Goal: Task Accomplishment & Management: Manage account settings

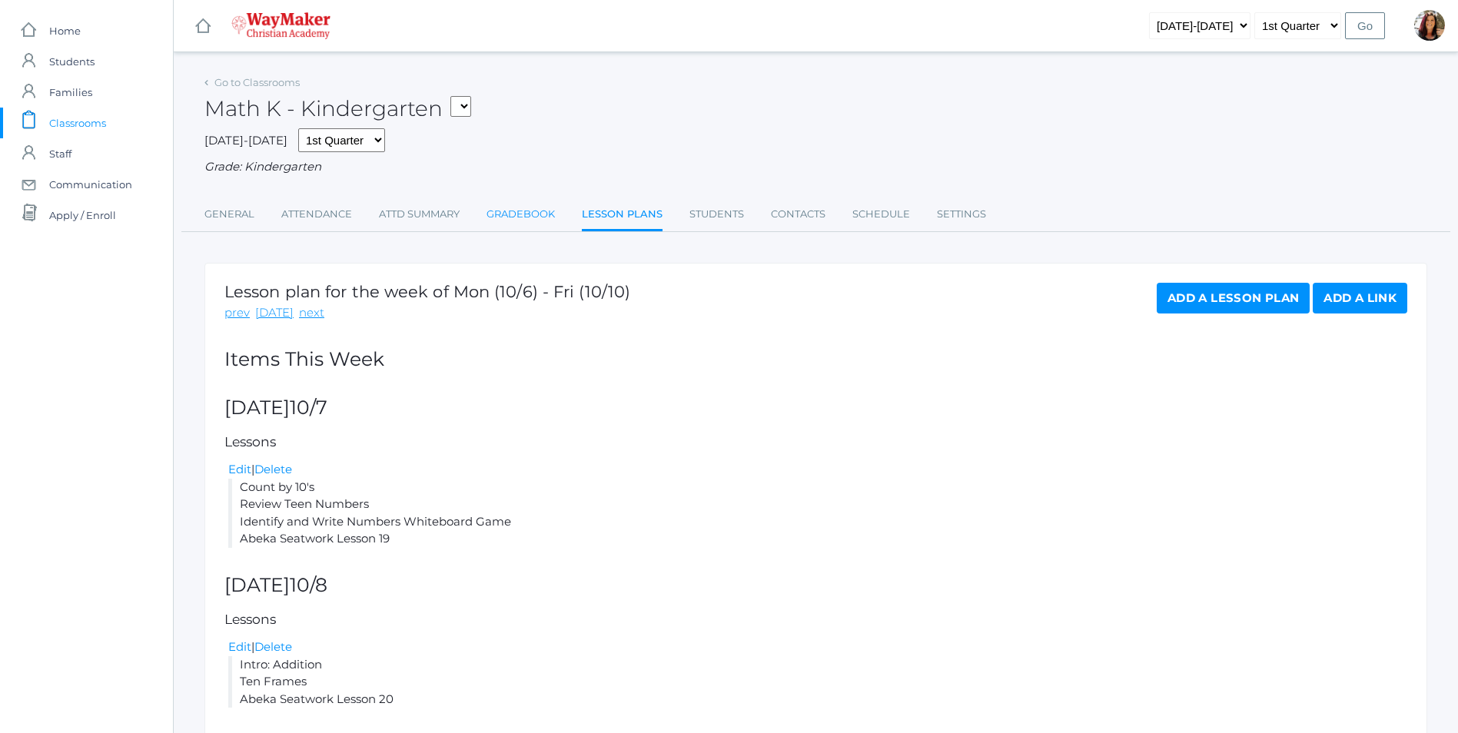
click at [540, 221] on link "Gradebook" at bounding box center [521, 214] width 68 height 31
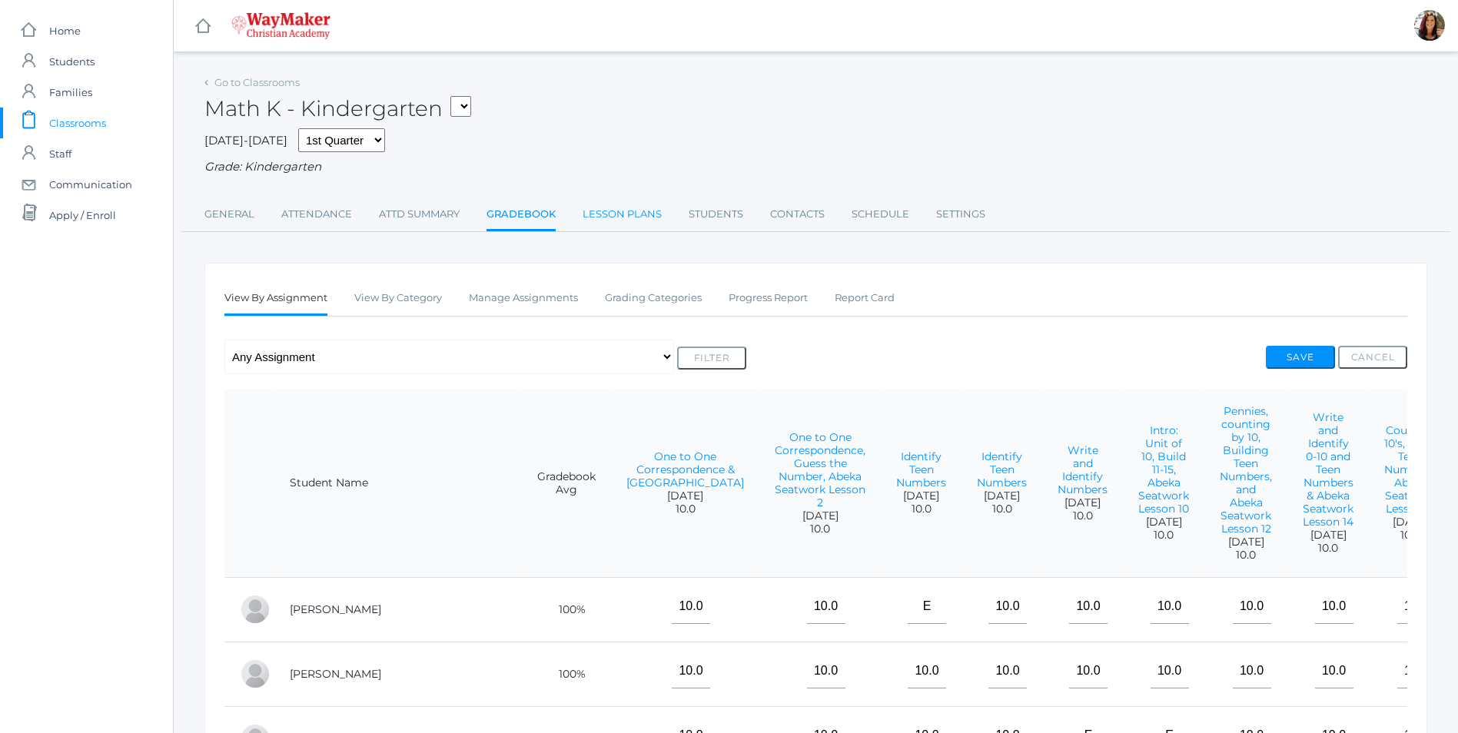
click at [622, 224] on link "Lesson Plans" at bounding box center [622, 214] width 79 height 31
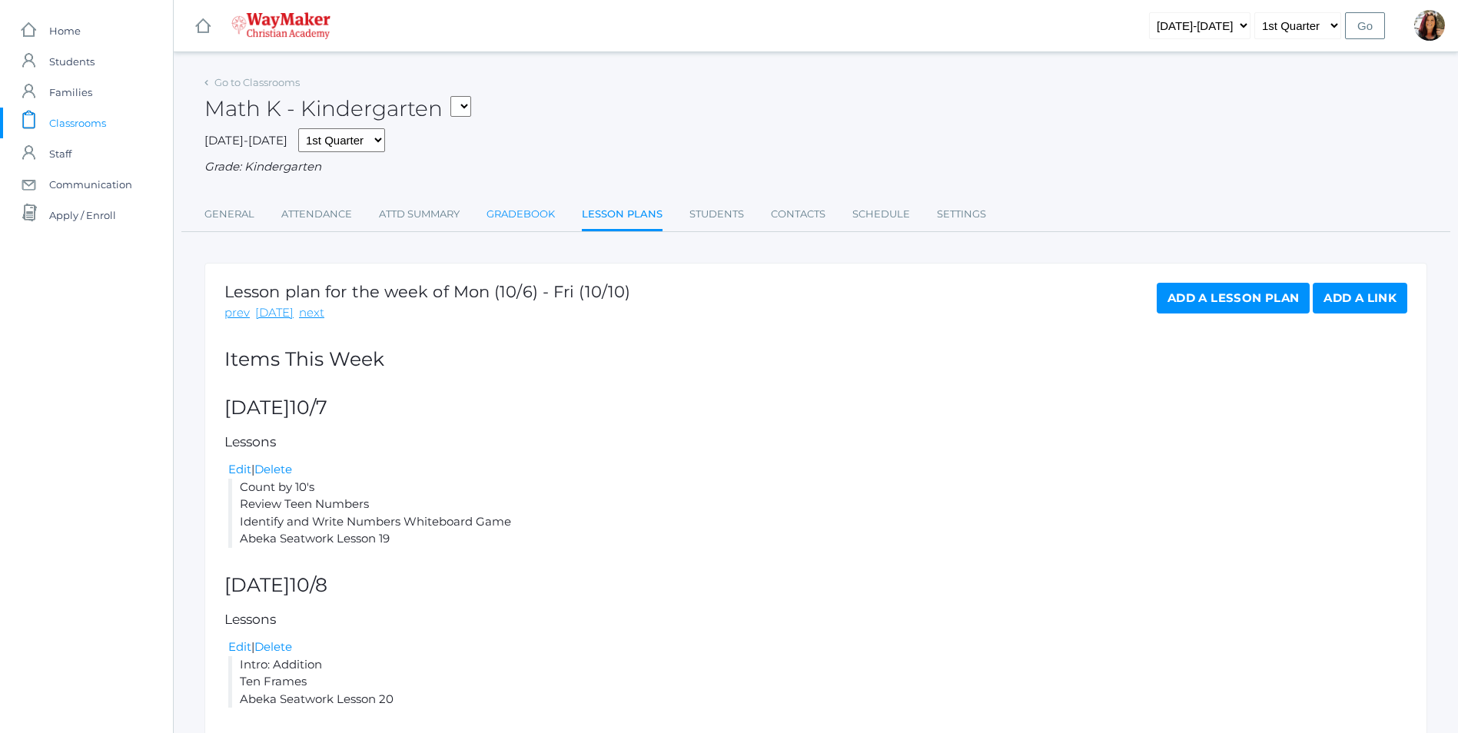
click at [522, 216] on link "Gradebook" at bounding box center [521, 214] width 68 height 31
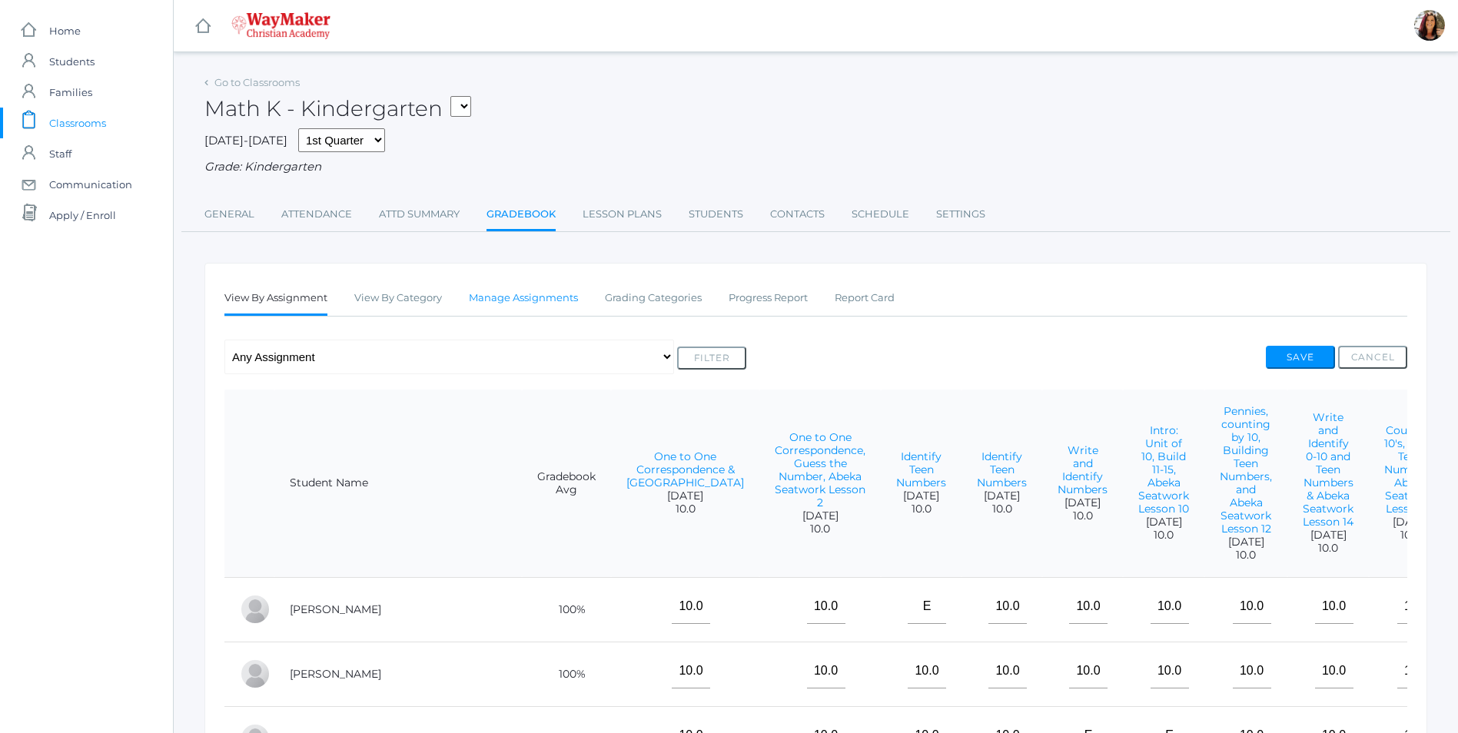
click at [542, 309] on link "Manage Assignments" at bounding box center [523, 298] width 109 height 31
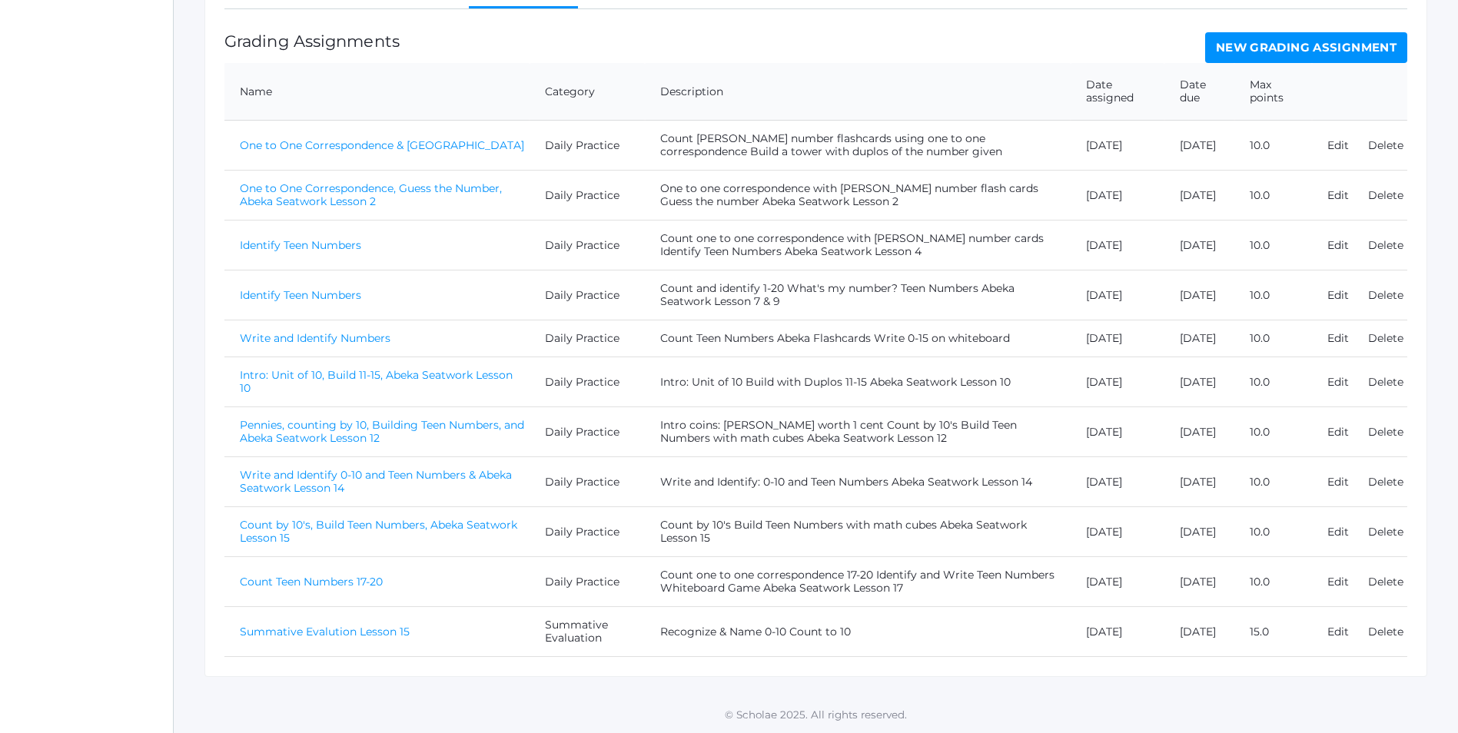
scroll to position [322, 0]
click at [1305, 33] on link "New Grading Assignment" at bounding box center [1306, 47] width 202 height 31
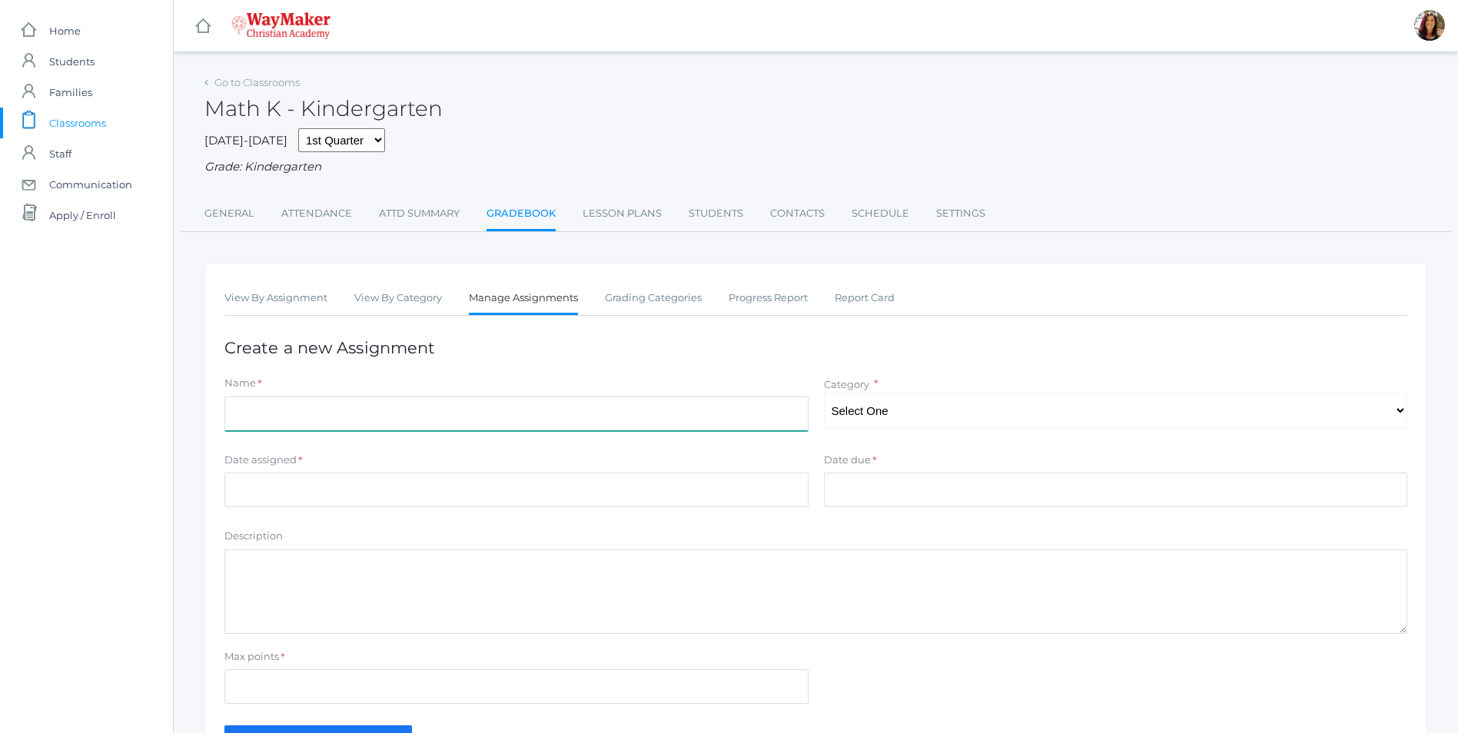
click at [414, 422] on input "Name" at bounding box center [516, 414] width 584 height 35
type input "Teen Numbers & Abeka Seatwork Lesson 19"
click at [1006, 414] on select "Select One Daily Practice Summative Evaluation" at bounding box center [1116, 411] width 584 height 35
select select "1106"
click at [824, 395] on select "Select One Daily Practice Summative Evaluation" at bounding box center [1116, 411] width 584 height 35
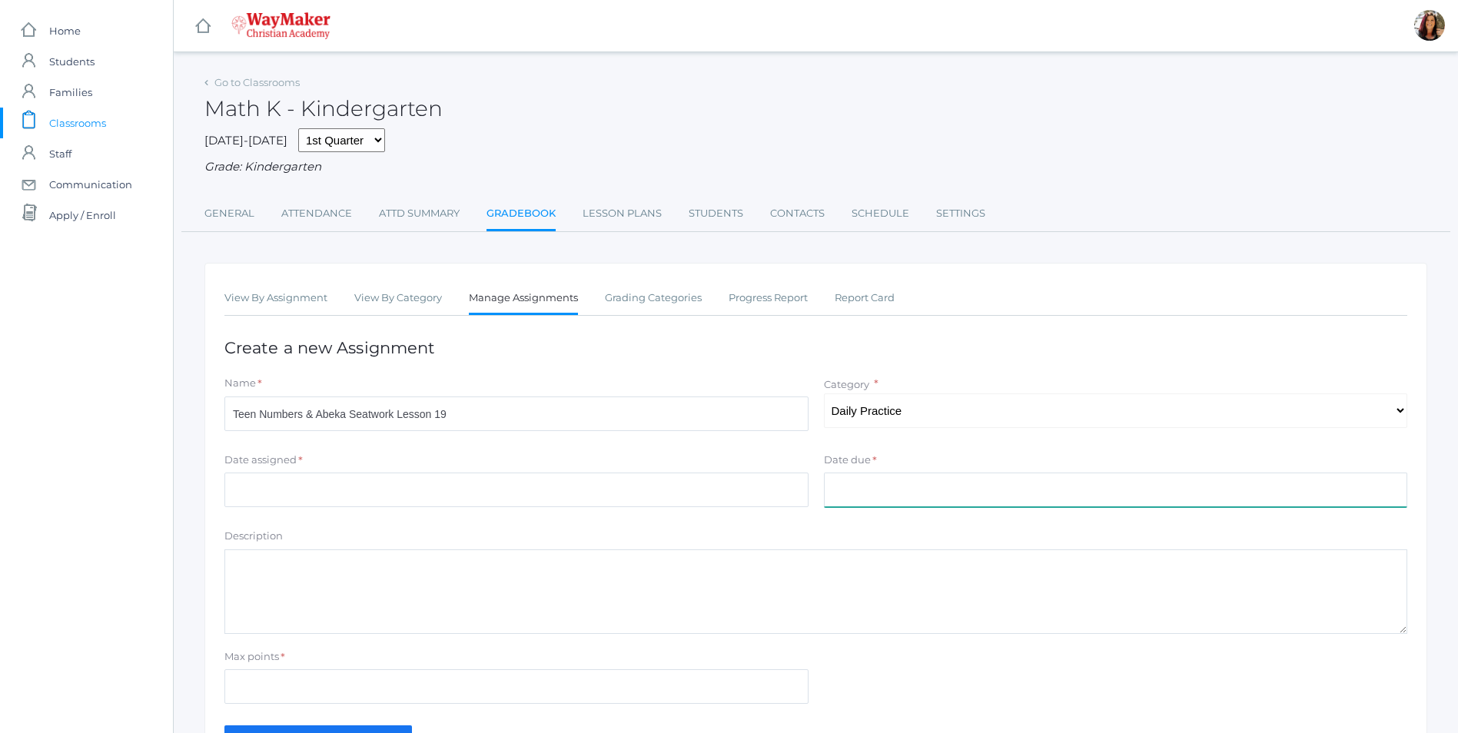
click at [988, 496] on input "Date due" at bounding box center [1116, 490] width 584 height 35
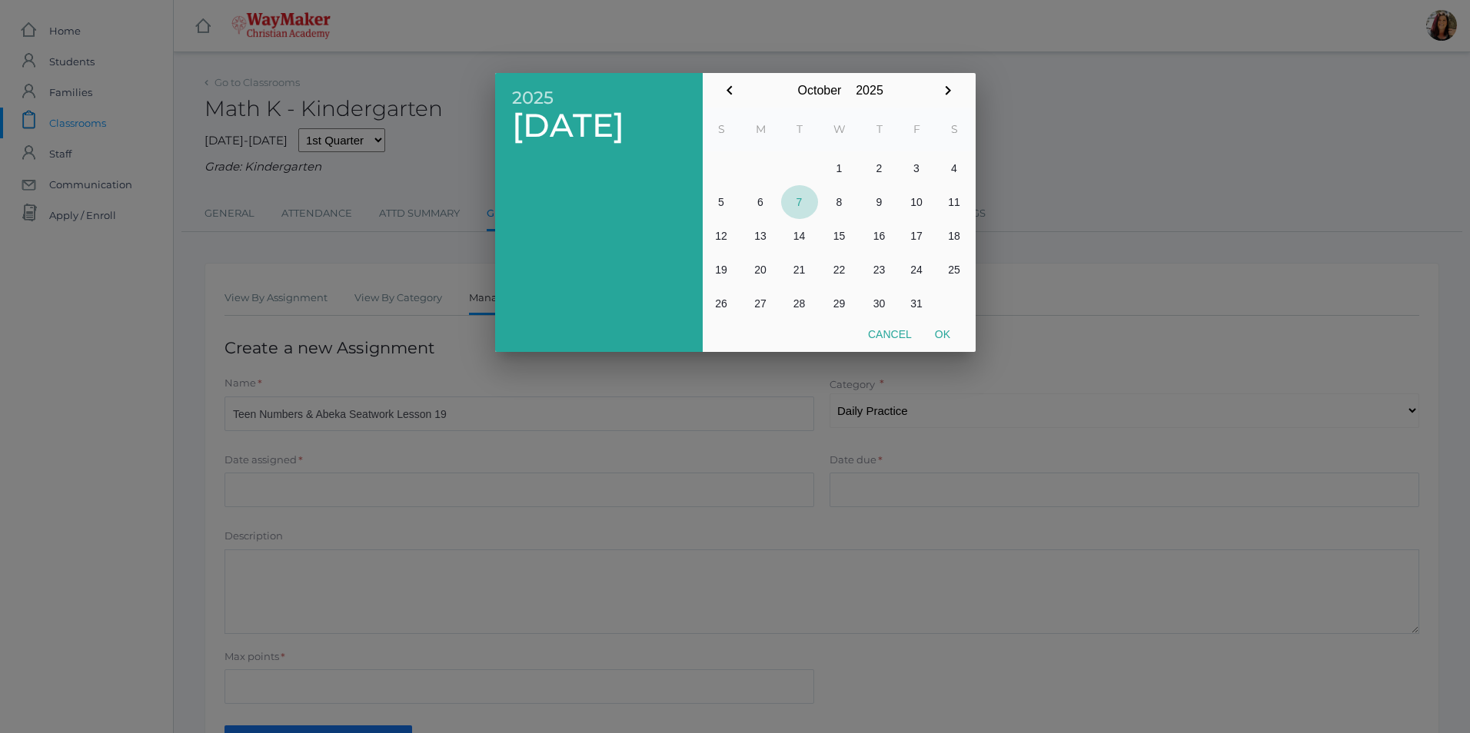
click at [803, 200] on button "7" at bounding box center [799, 202] width 37 height 34
click at [935, 329] on button "Ok" at bounding box center [942, 335] width 38 height 28
type input "[DATE]"
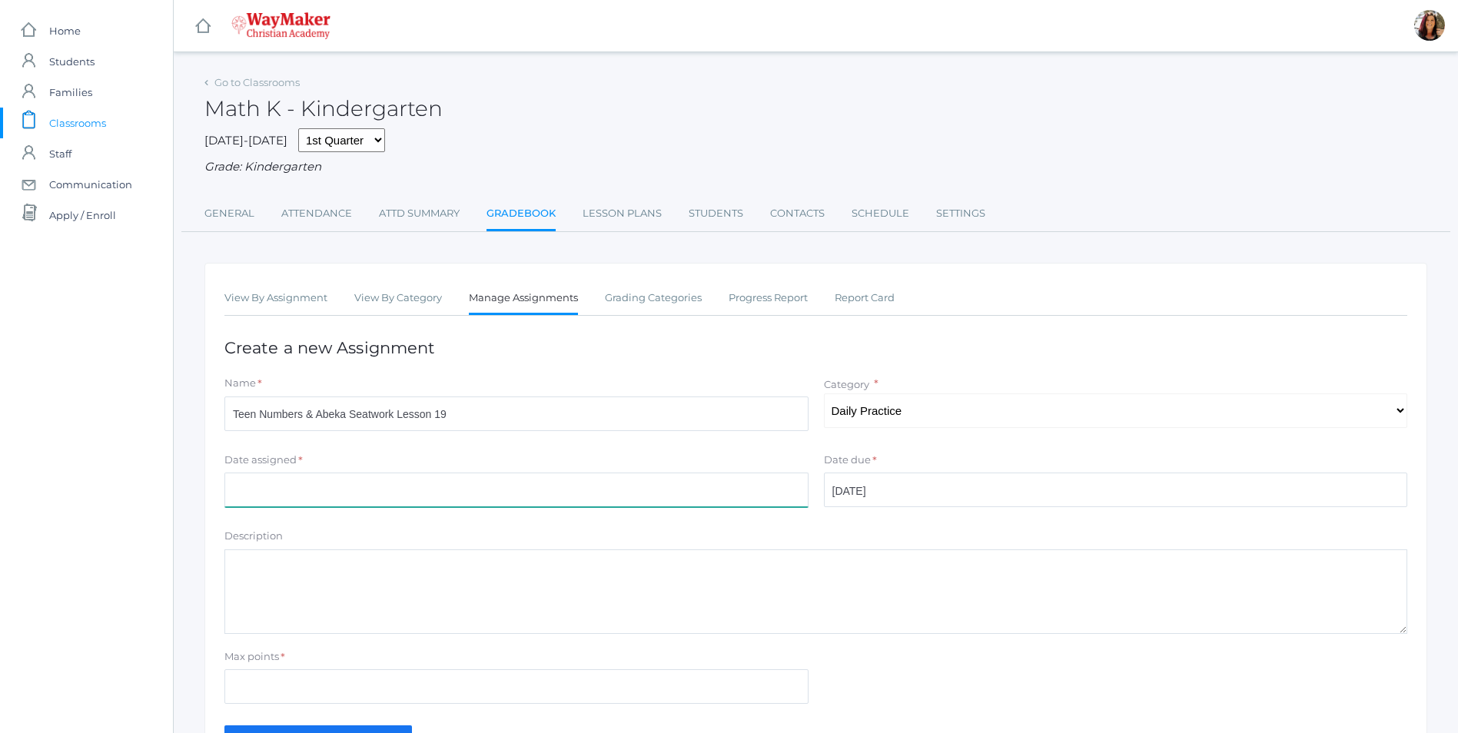
click at [291, 494] on input "Date assigned" at bounding box center [516, 490] width 584 height 35
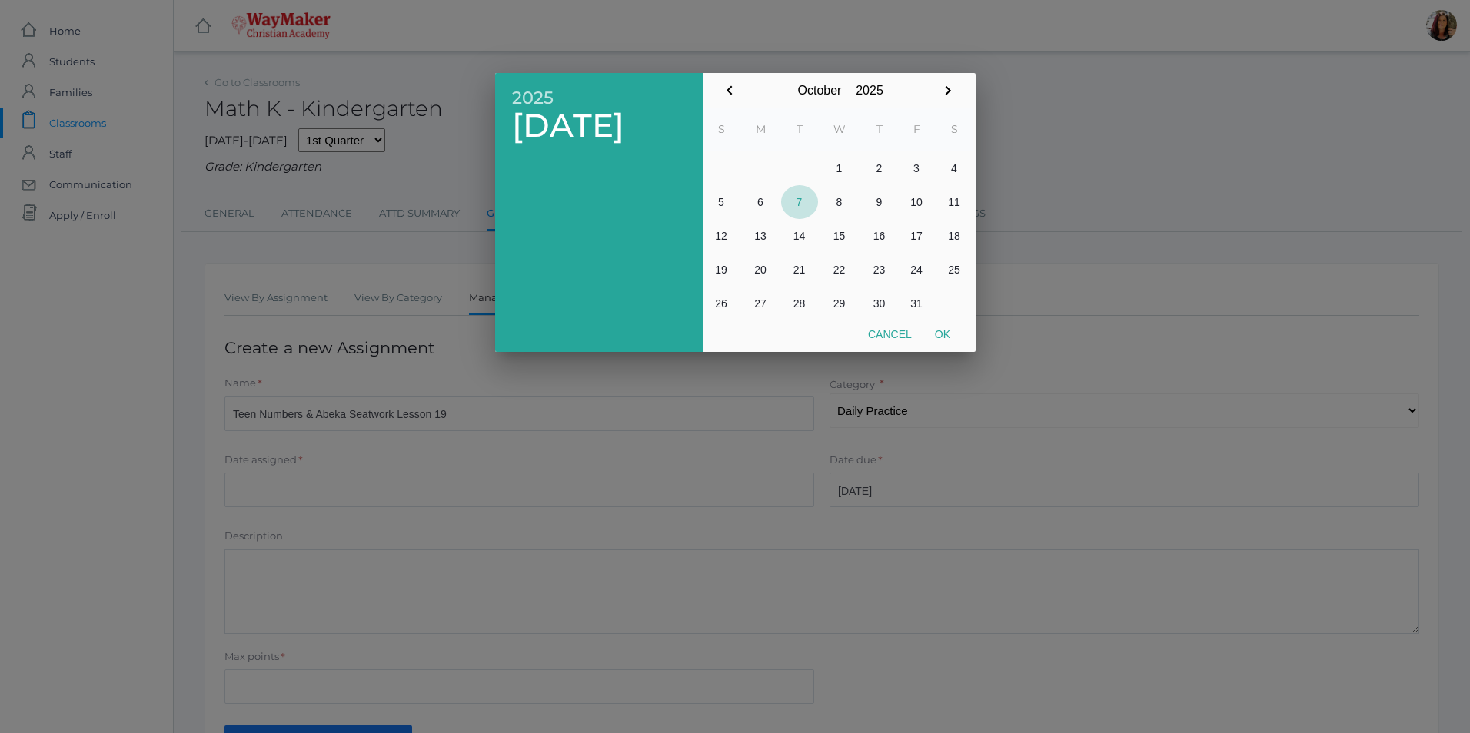
click at [801, 200] on button "7" at bounding box center [799, 202] width 37 height 34
click at [939, 334] on button "Ok" at bounding box center [942, 335] width 38 height 28
type input "[DATE]"
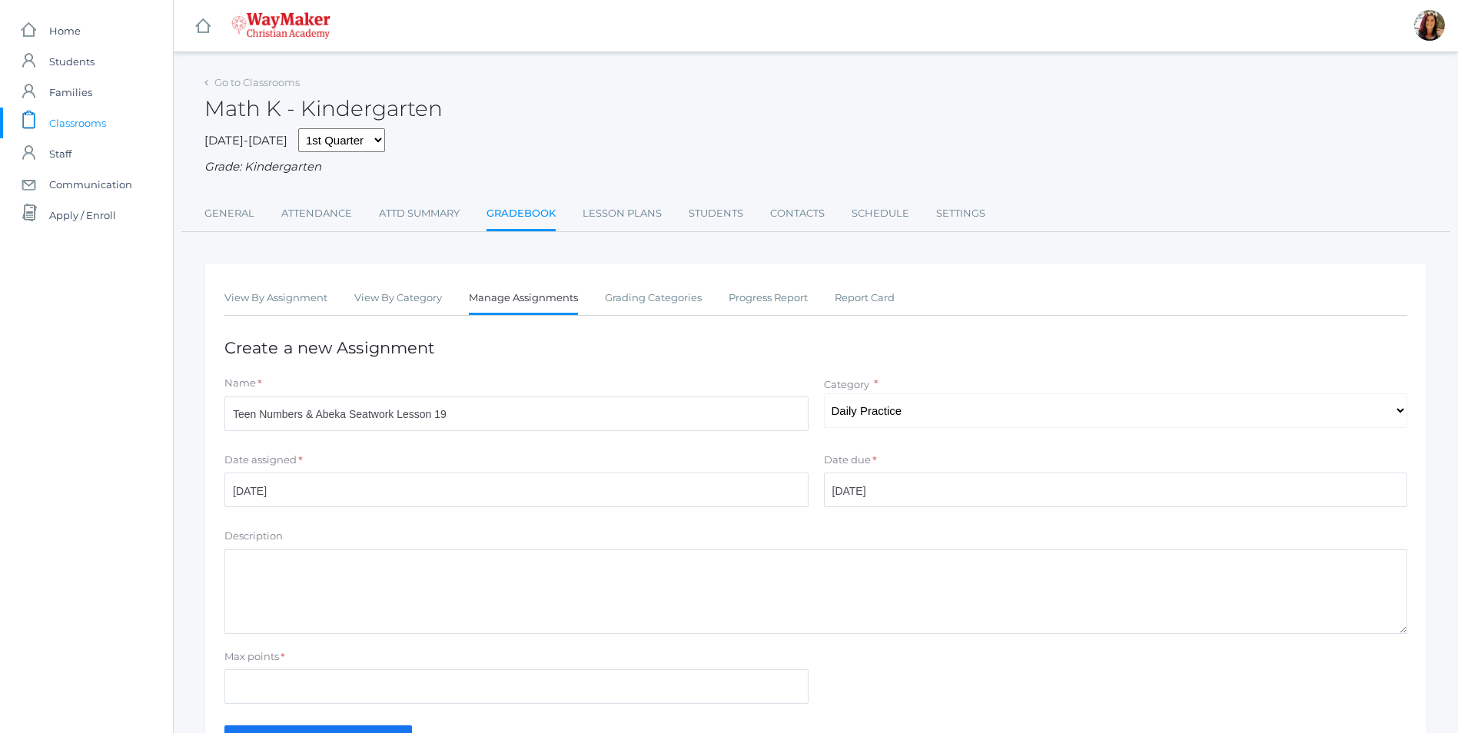
click at [411, 580] on textarea "Description" at bounding box center [815, 592] width 1183 height 85
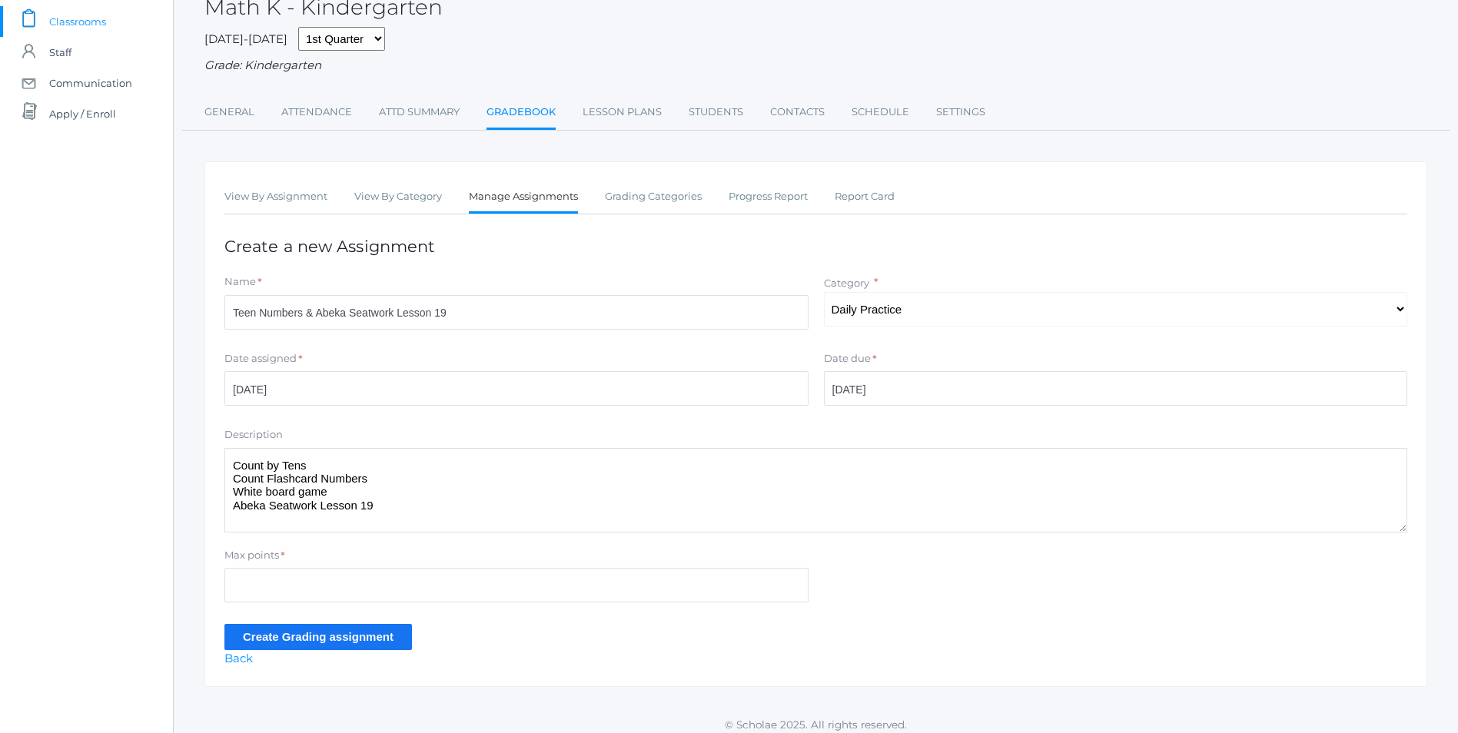
scroll to position [113, 0]
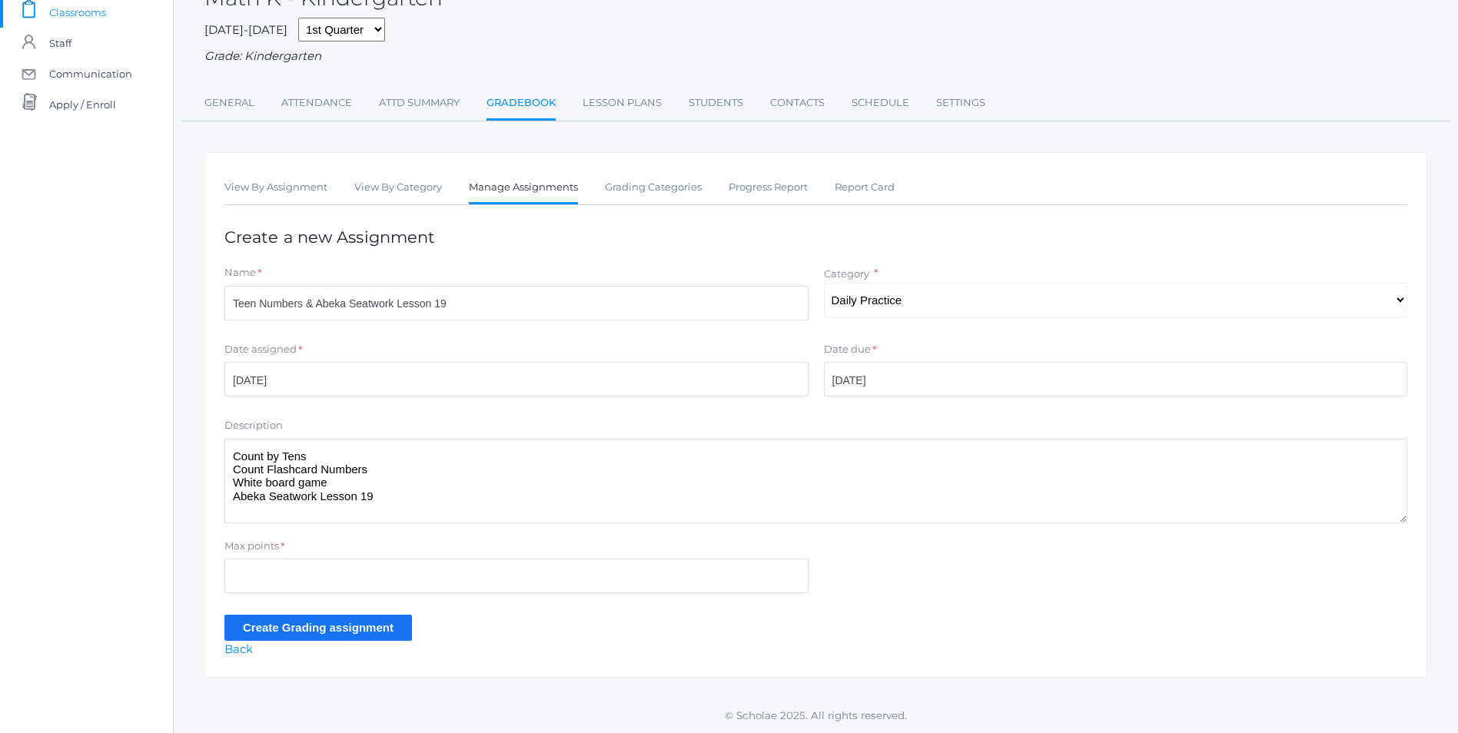
type textarea "Count by Tens Count Flashcard Numbers White board game Abeka Seatwork Lesson 19"
click at [235, 567] on input "Max points" at bounding box center [516, 576] width 584 height 35
type input "10"
click at [255, 627] on input "Create Grading assignment" at bounding box center [318, 627] width 188 height 25
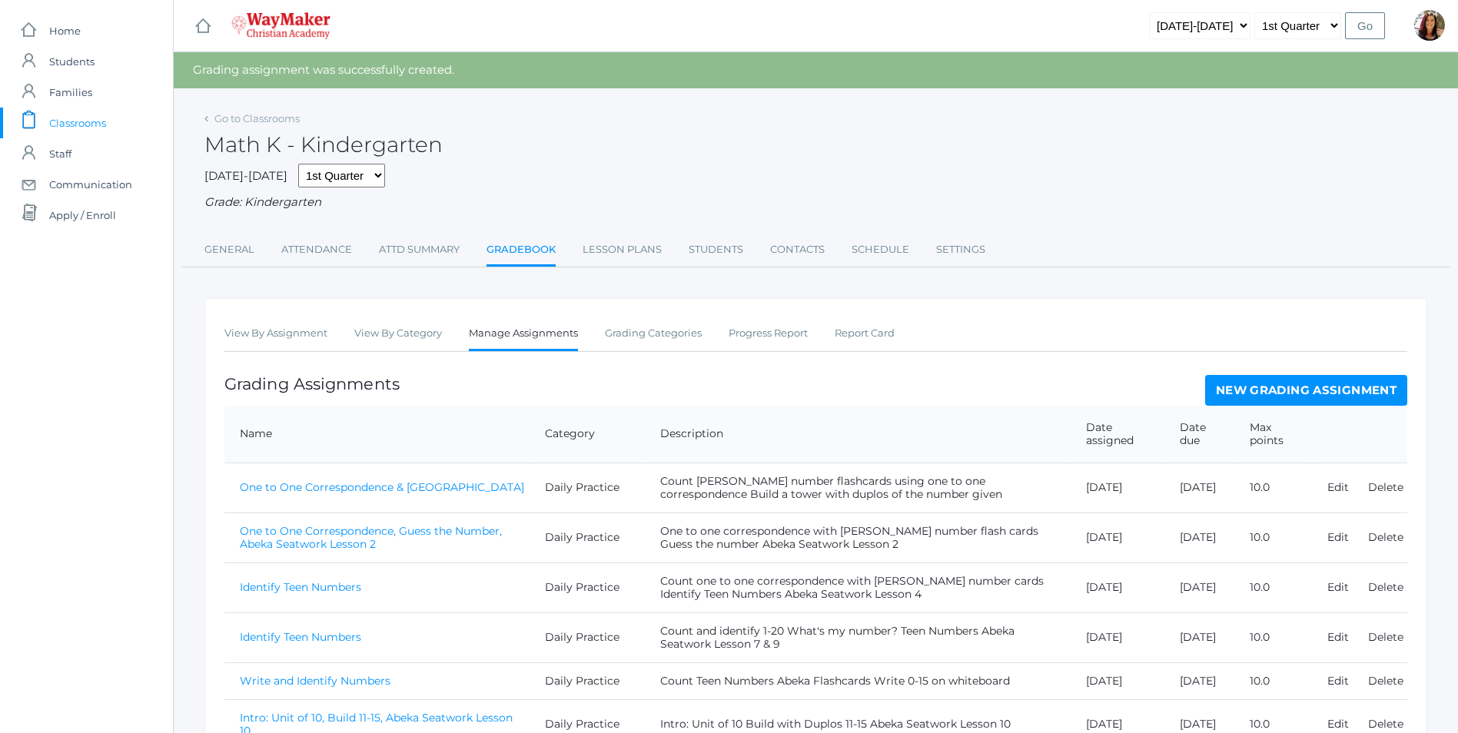
scroll to position [407, 0]
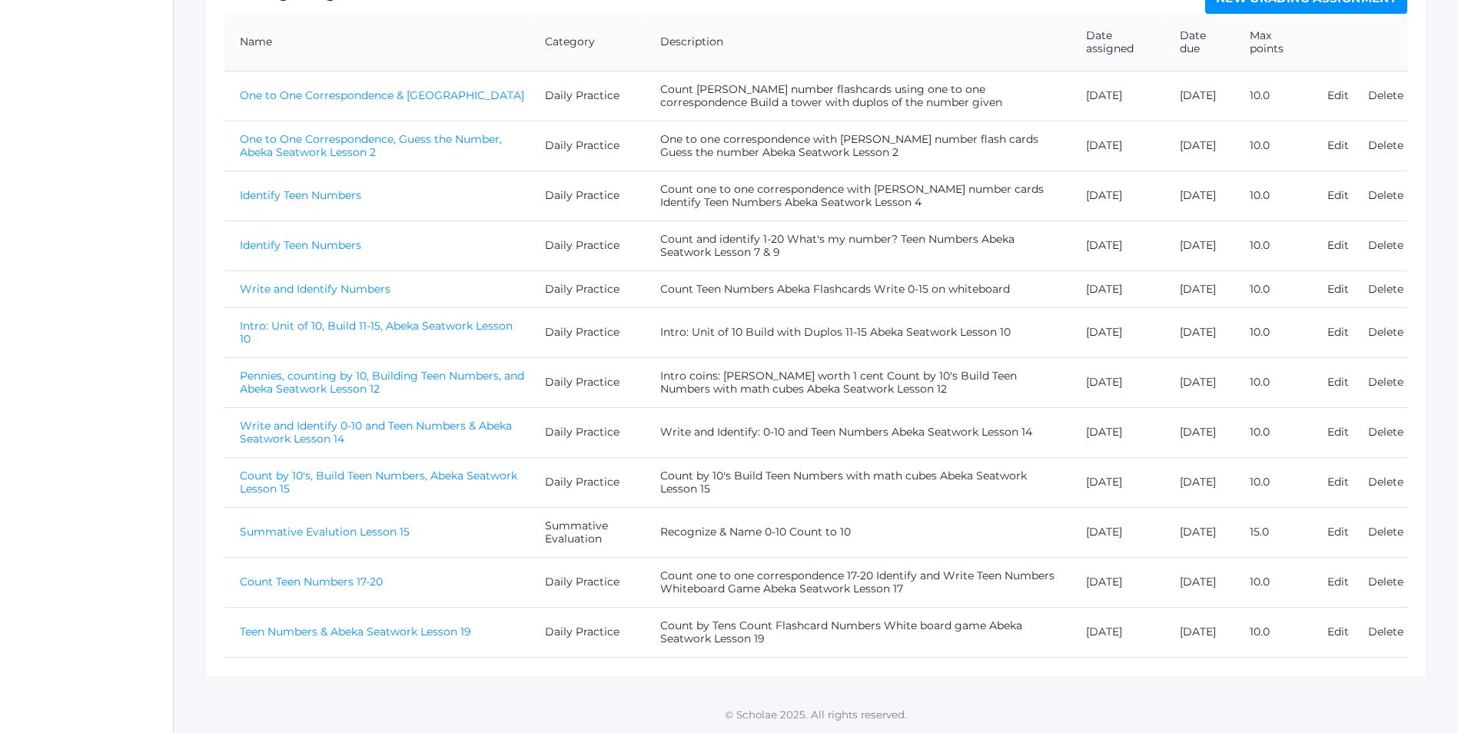
click at [381, 636] on link "Teen Numbers & Abeka Seatwork Lesson 19" at bounding box center [355, 632] width 231 height 14
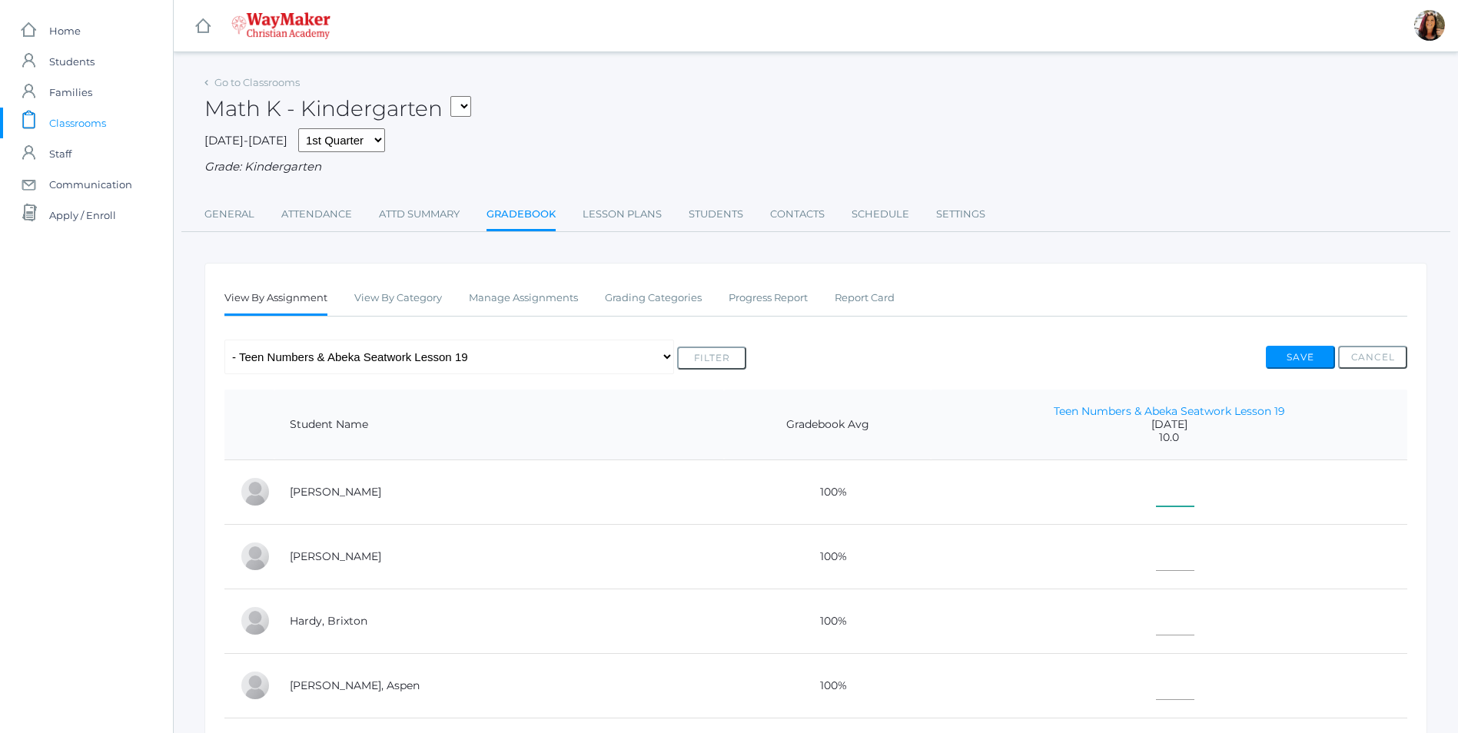
click at [1156, 500] on input"] "text" at bounding box center [1175, 489] width 38 height 35
type input"] "10"
click at [1156, 564] on input"] "text" at bounding box center [1175, 554] width 38 height 35
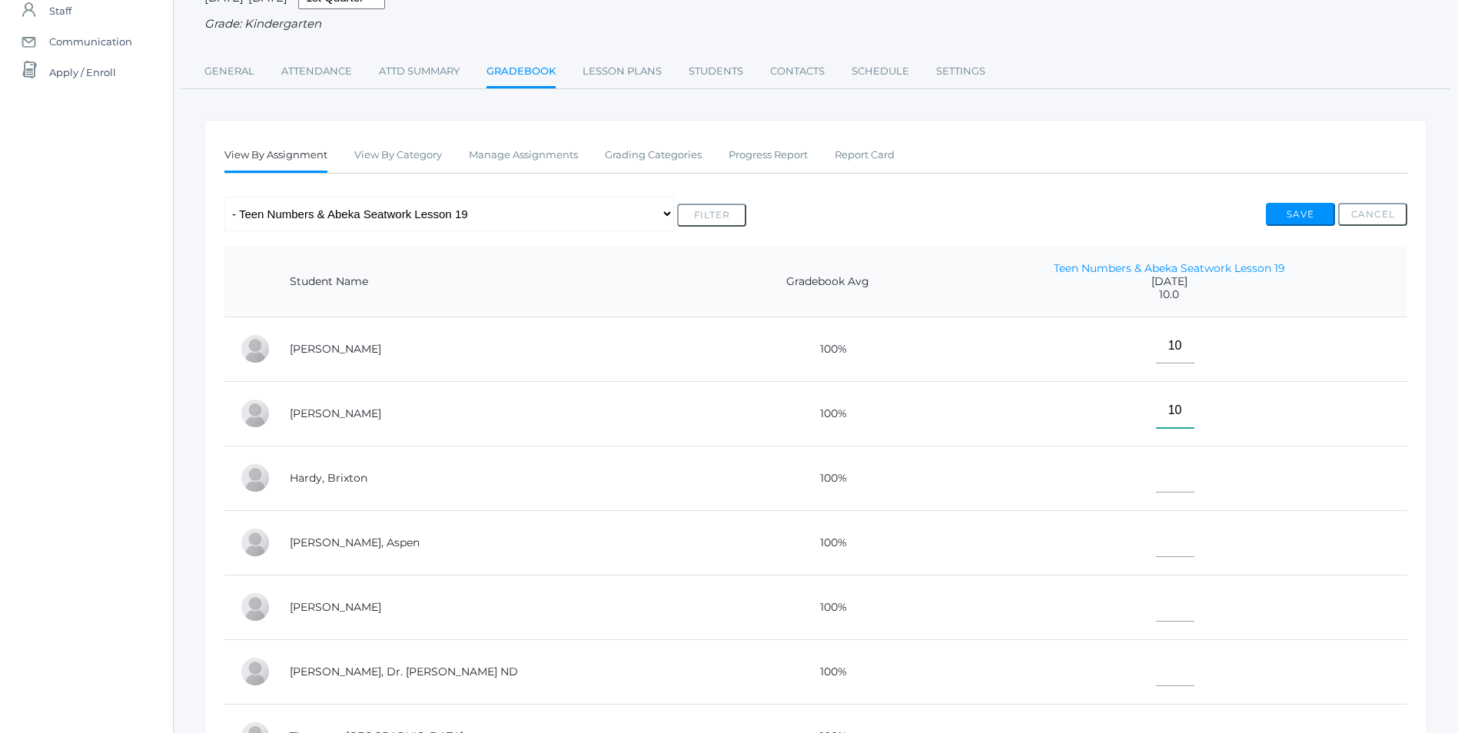
scroll to position [154, 0]
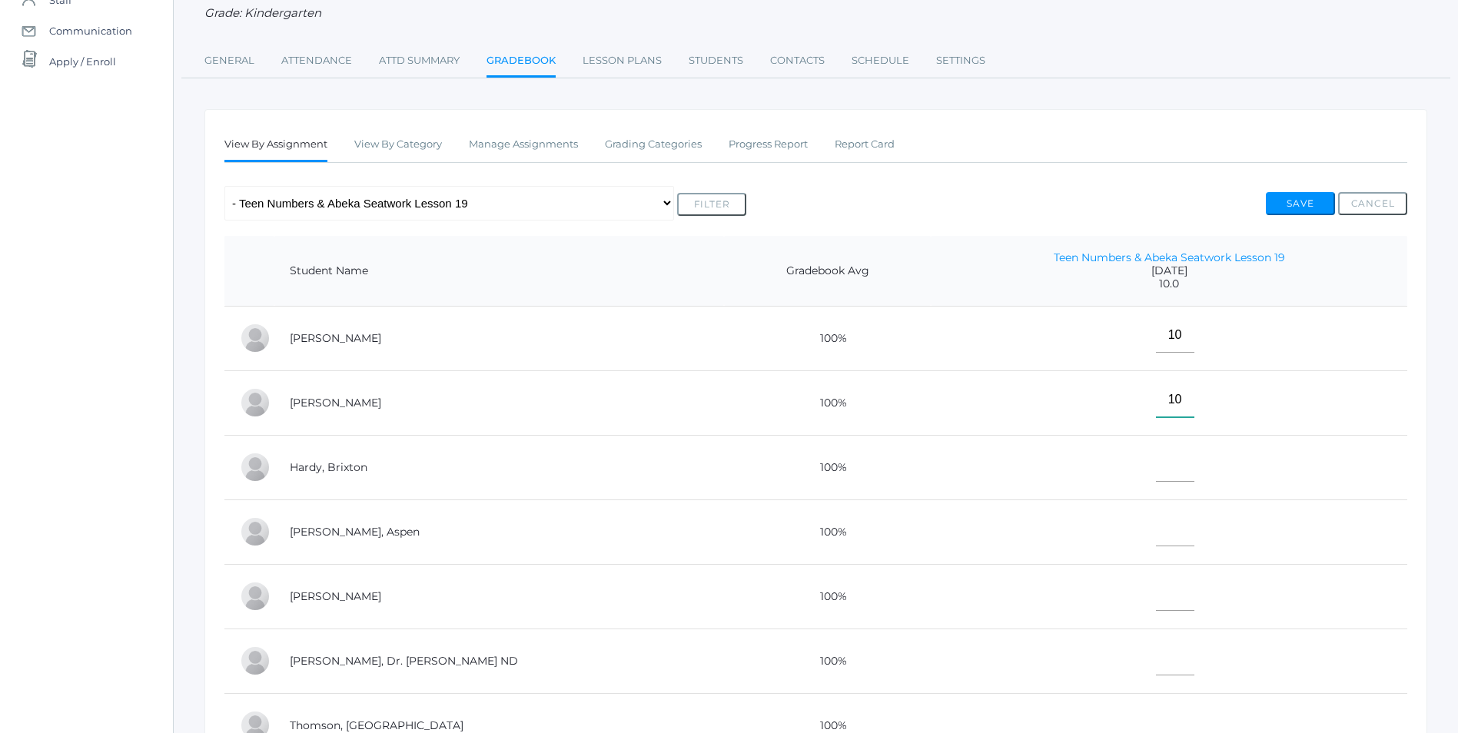
type input"] "10"
click at [1139, 484] on td at bounding box center [1169, 467] width 477 height 65
click at [1150, 485] on td at bounding box center [1169, 467] width 477 height 65
click at [1156, 474] on input"] "text" at bounding box center [1175, 464] width 38 height 35
type input"] "10"
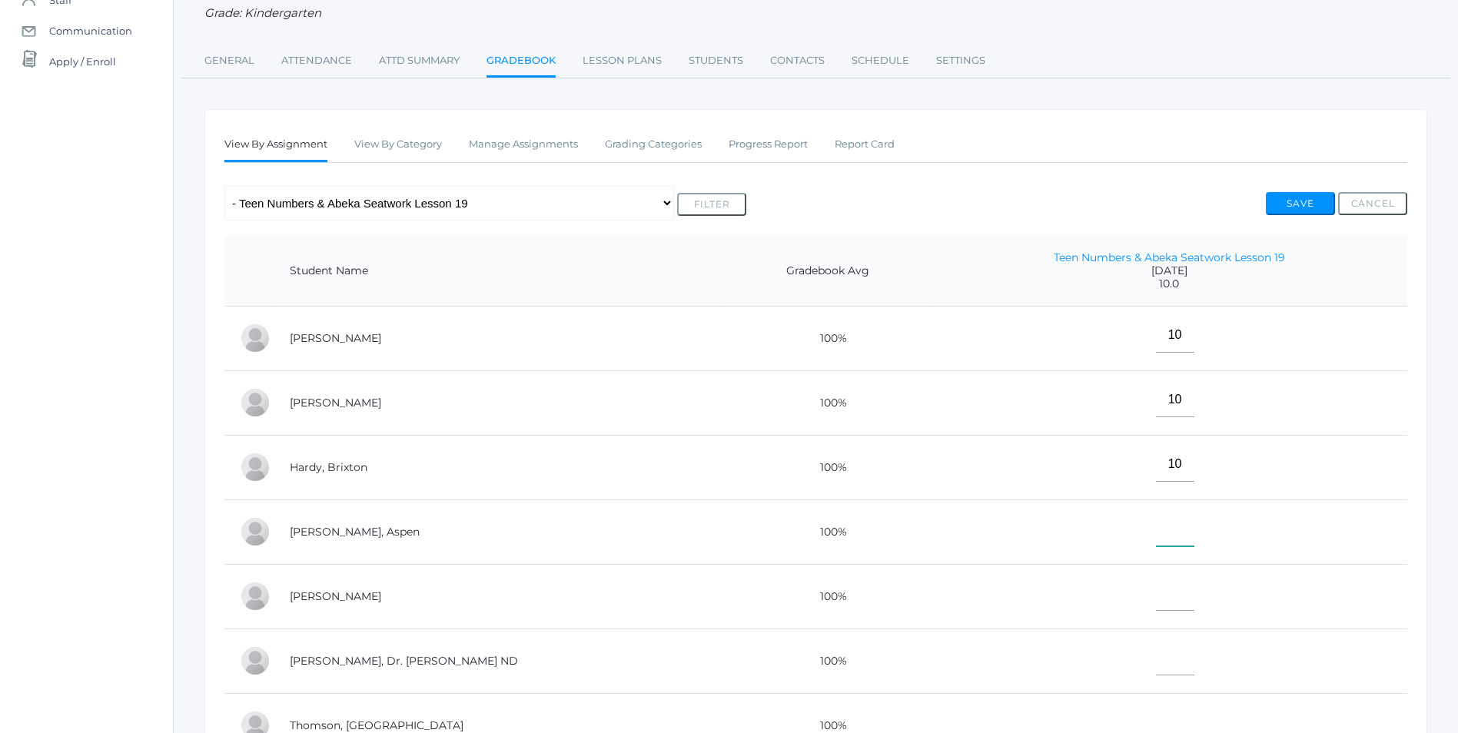
click at [1156, 547] on input"] "text" at bounding box center [1175, 529] width 38 height 35
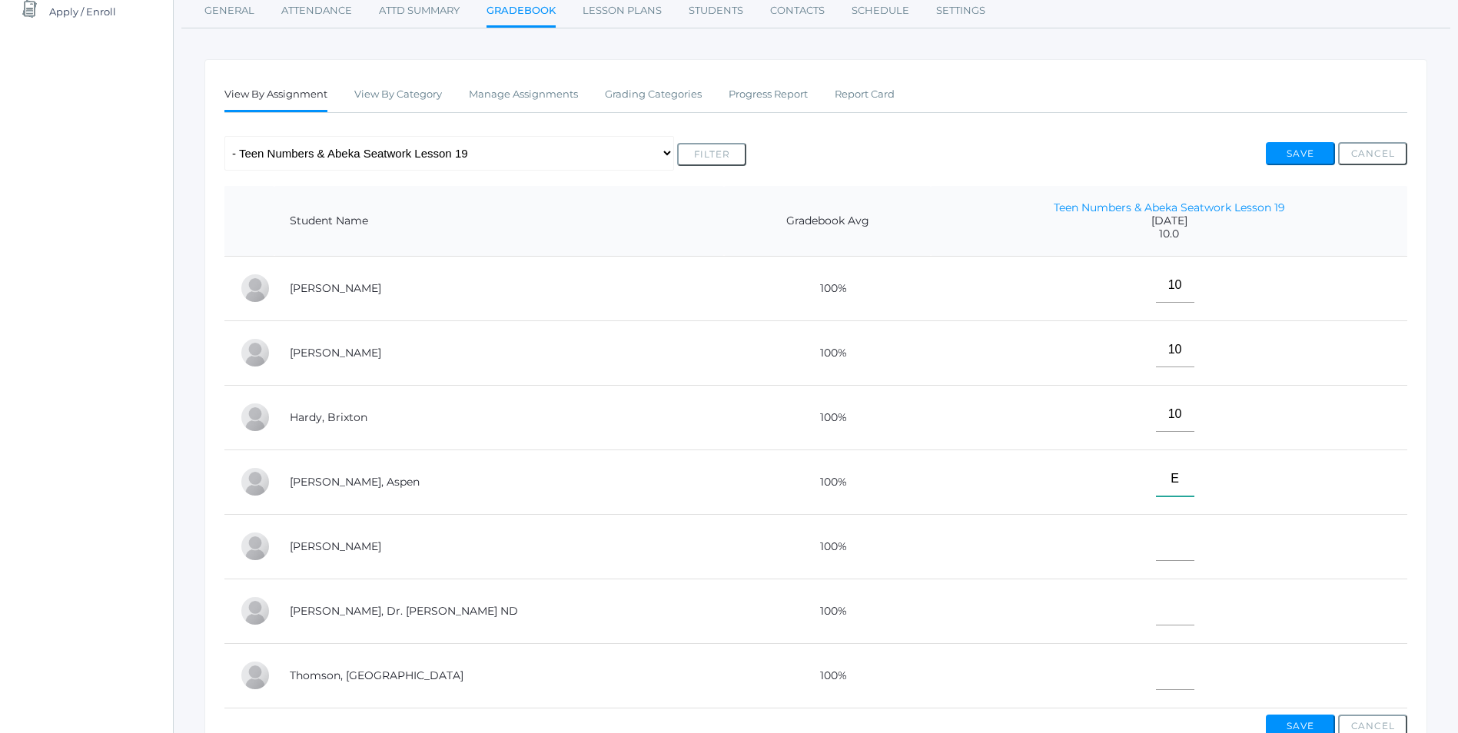
scroll to position [231, 0]
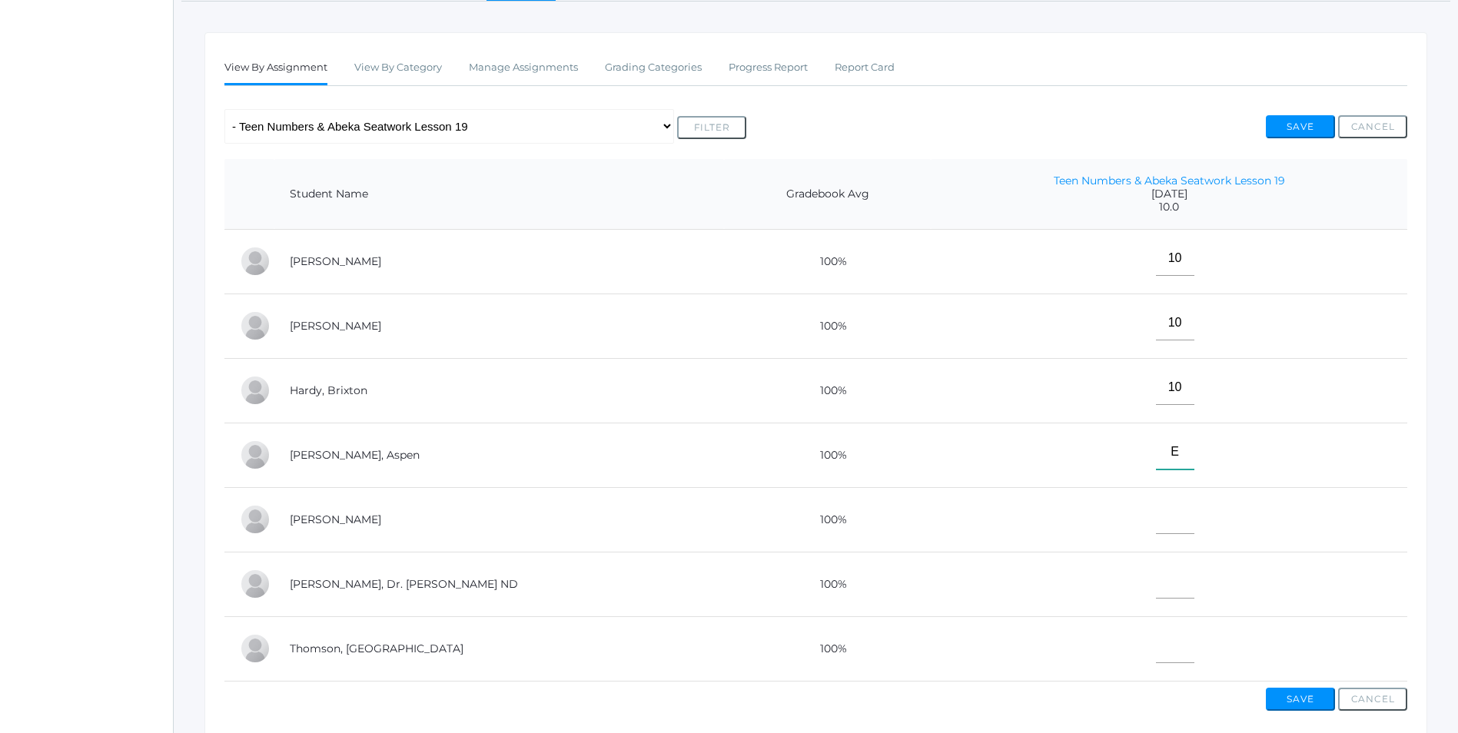
type input"] "E"
click at [1156, 595] on input"] "text" at bounding box center [1175, 581] width 38 height 35
type input"] "10"
click at [1156, 660] on input"] "text" at bounding box center [1175, 646] width 38 height 35
type input"] "10"
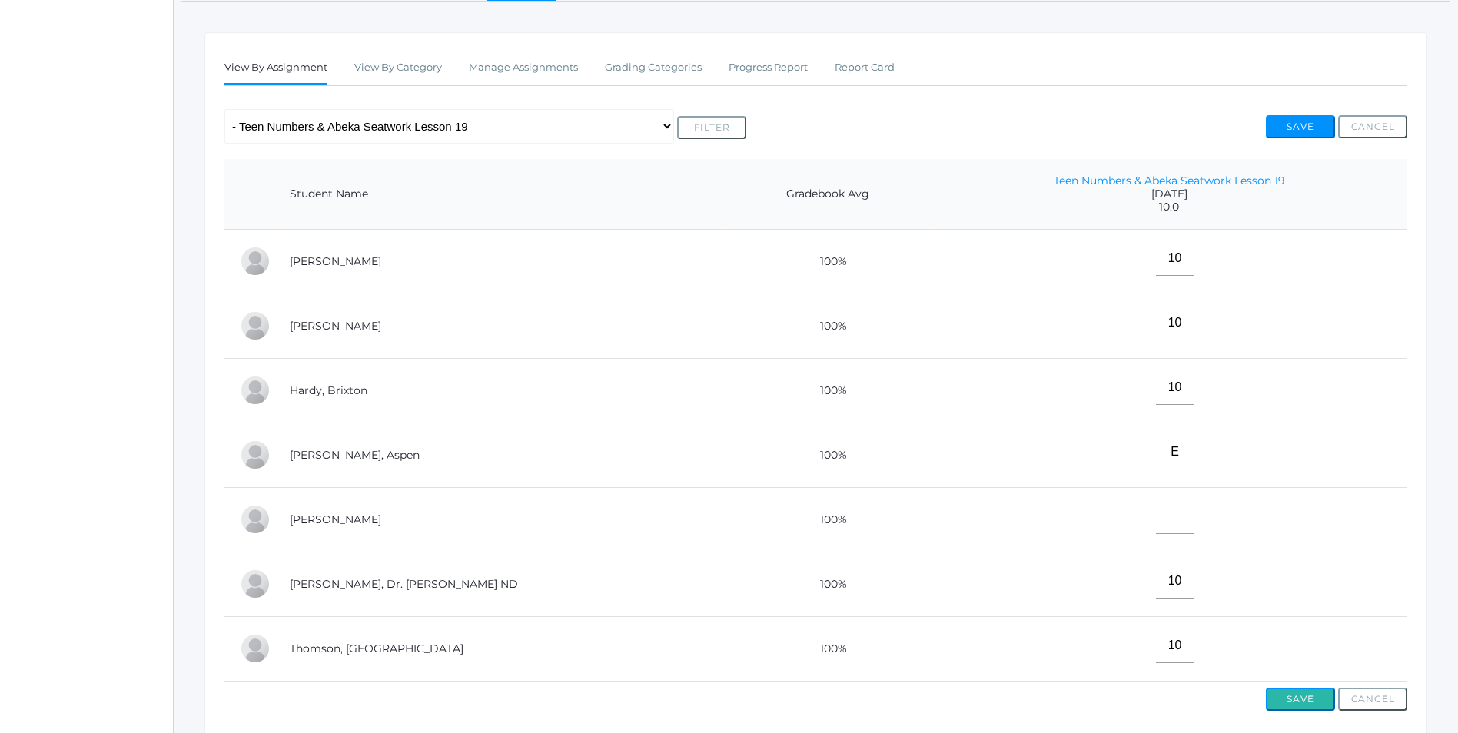
click at [1300, 711] on button "Save" at bounding box center [1300, 699] width 69 height 23
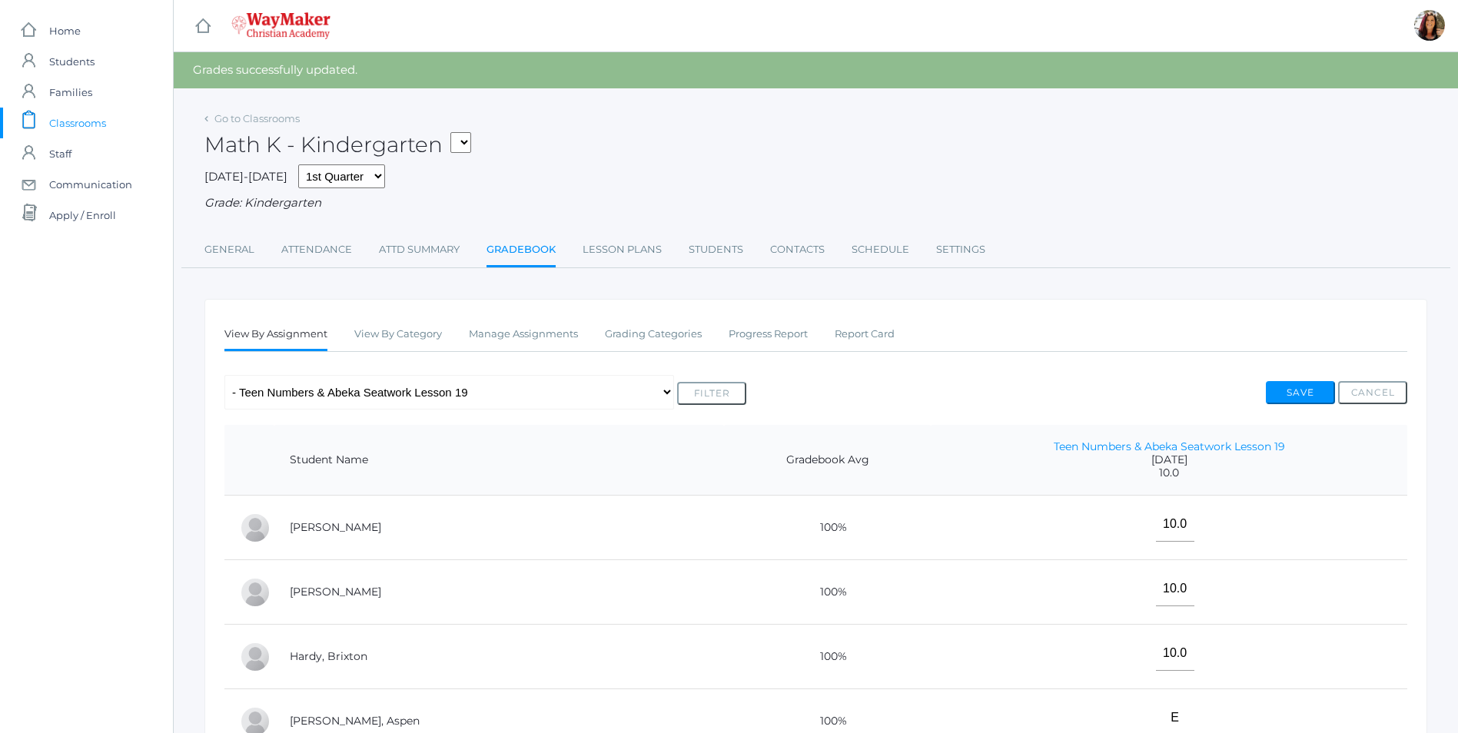
click at [468, 139] on select "KINDER - Phonics K Kindergarten KINDER - Literacy K Kindergarten KINDER - Bible…" at bounding box center [461, 142] width 21 height 21
select select "2558"
click at [456, 132] on select "KINDER - Phonics K Kindergarten KINDER - Literacy K Kindergarten KINDER - Bible…" at bounding box center [461, 142] width 21 height 21
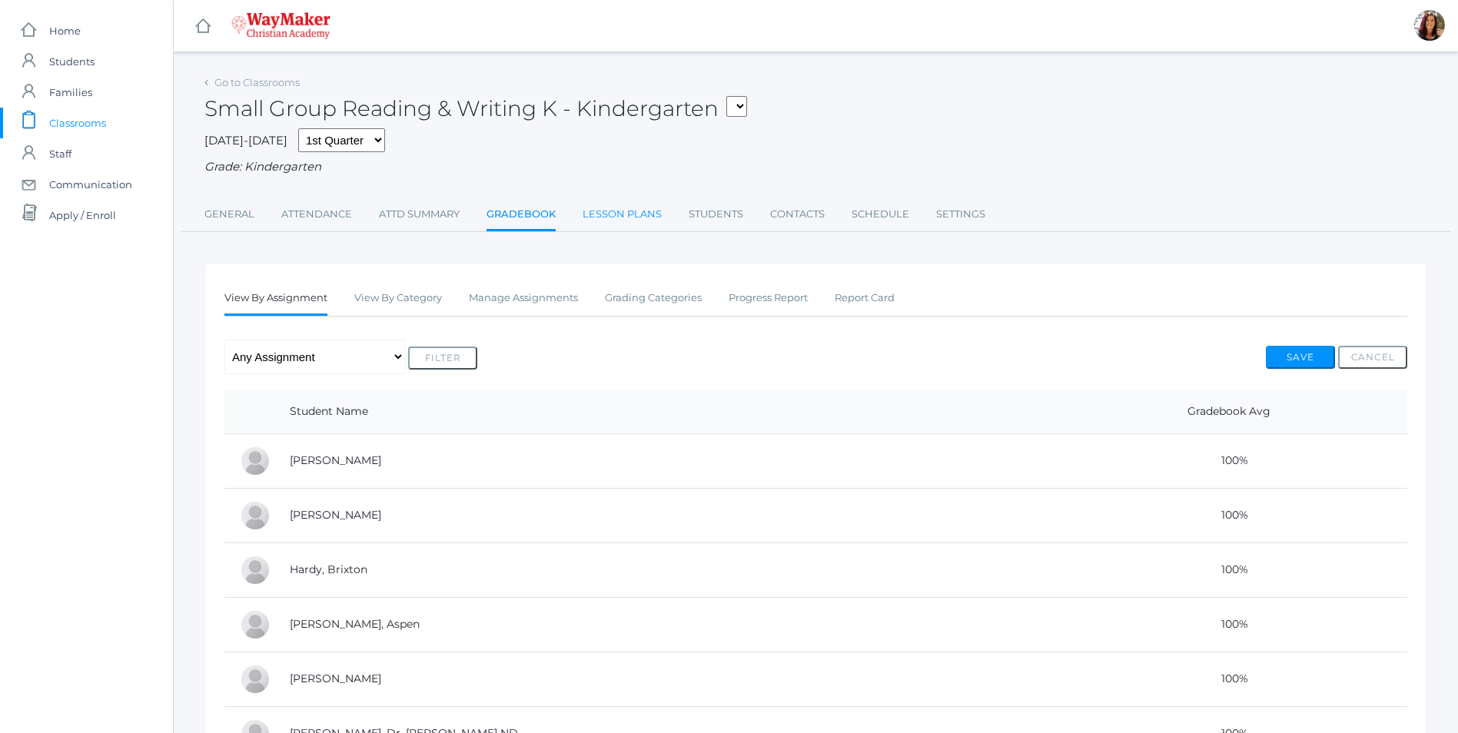
click at [654, 220] on link "Lesson Plans" at bounding box center [622, 214] width 79 height 31
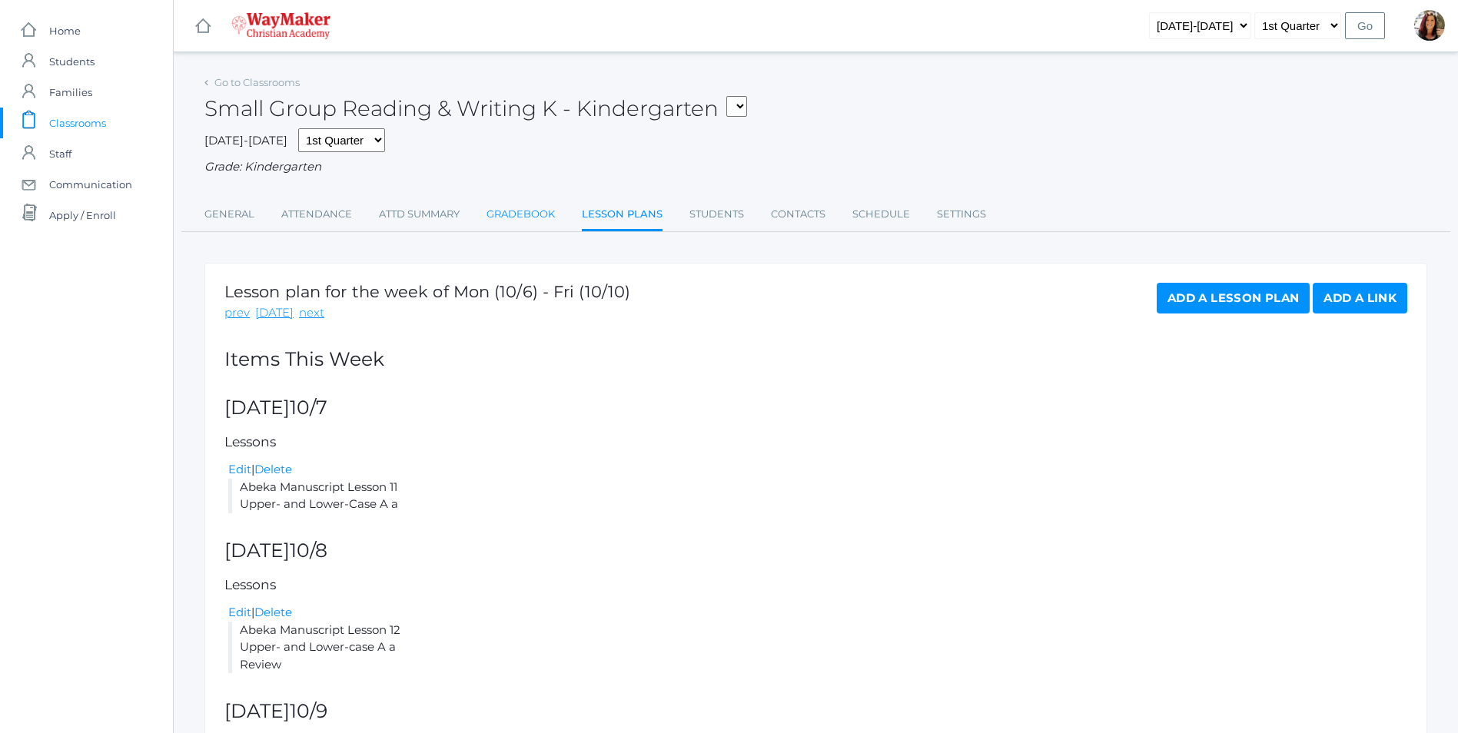
click at [546, 214] on link "Gradebook" at bounding box center [521, 214] width 68 height 31
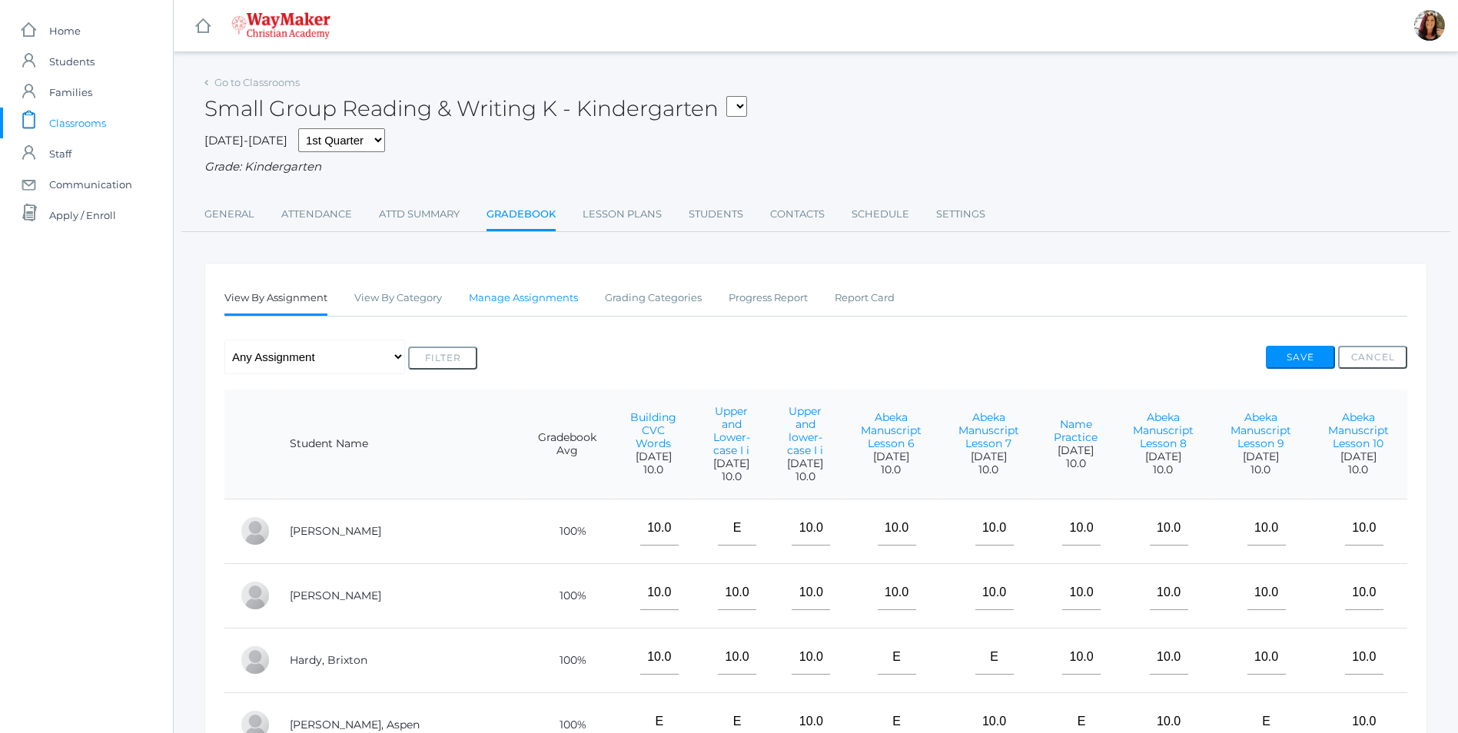
click at [536, 303] on link "Manage Assignments" at bounding box center [523, 298] width 109 height 31
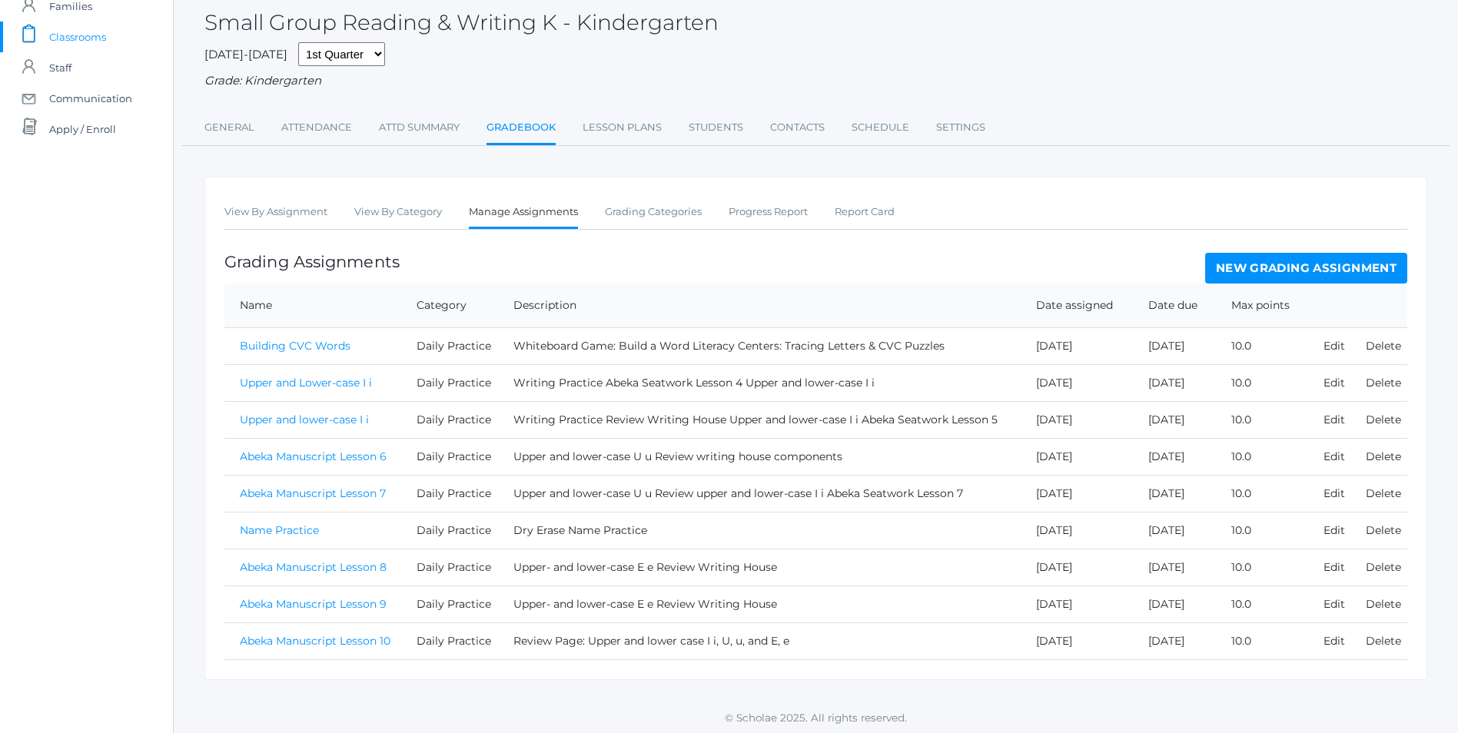
scroll to position [91, 0]
click at [1269, 268] on link "New Grading Assignment" at bounding box center [1306, 265] width 202 height 31
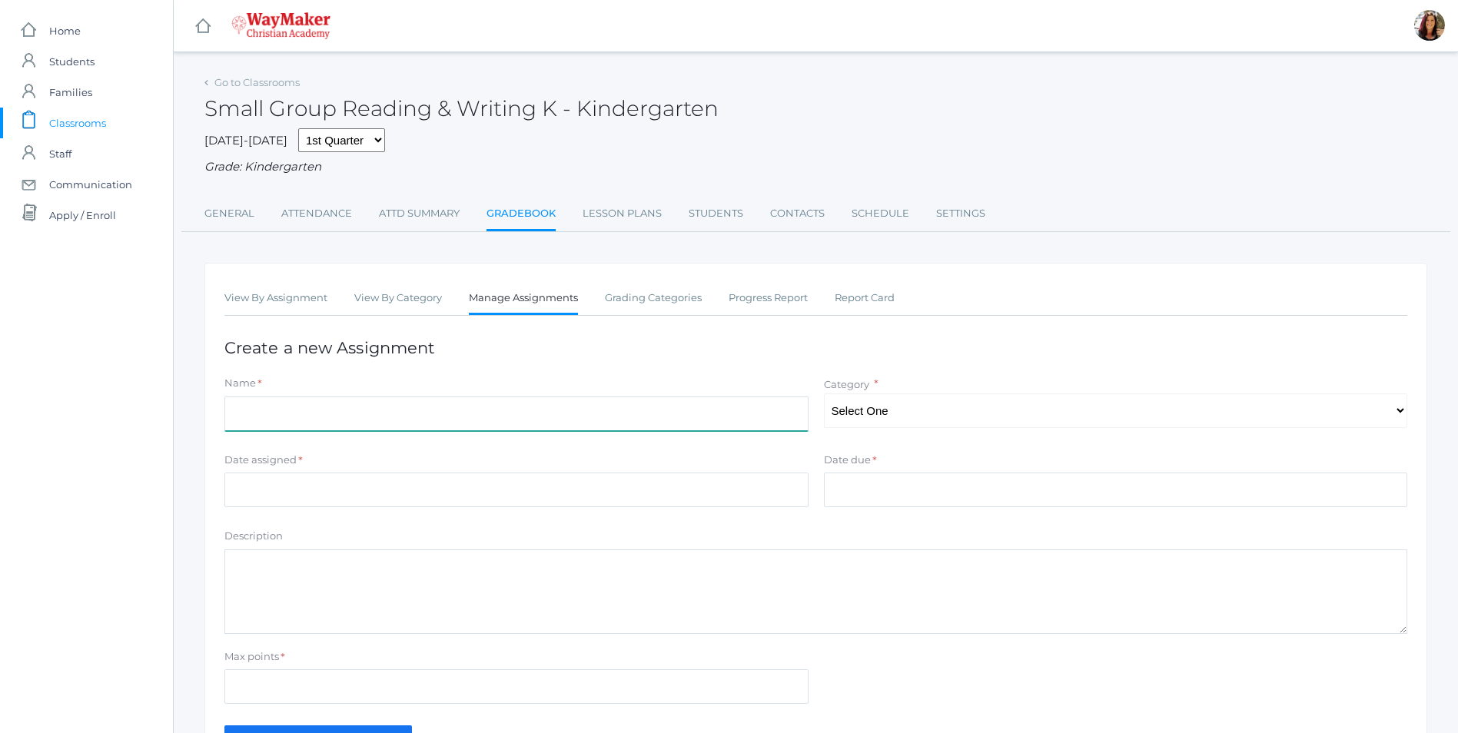
click at [361, 424] on input "Name" at bounding box center [516, 414] width 584 height 35
type input "Abeka Manuscript Lesson 11"
click at [866, 397] on select "Select One Daily Practice Summative Assessment" at bounding box center [1116, 411] width 584 height 35
select select "1108"
click at [824, 395] on select "Select One Daily Practice Summative Assessment" at bounding box center [1116, 411] width 584 height 35
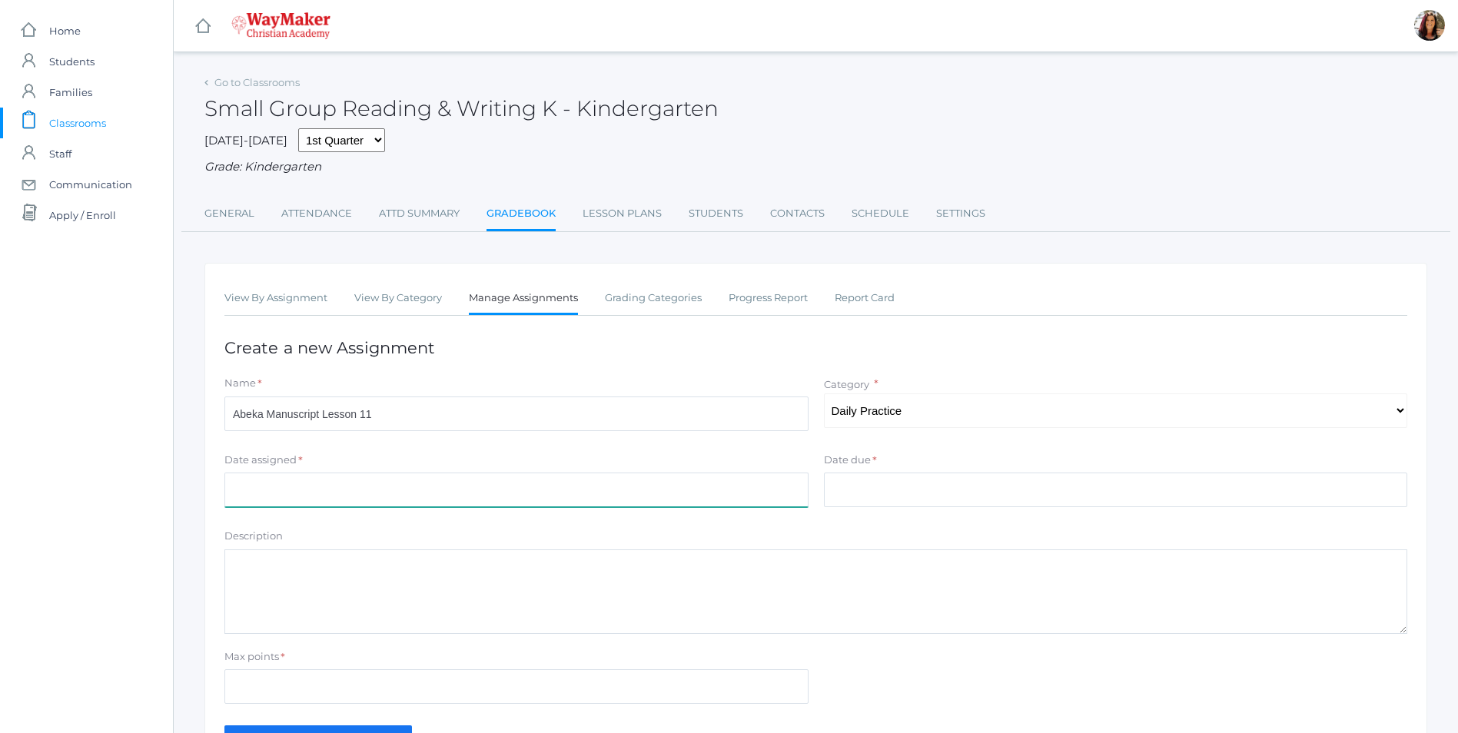
click at [270, 497] on input "Date assigned" at bounding box center [516, 490] width 584 height 35
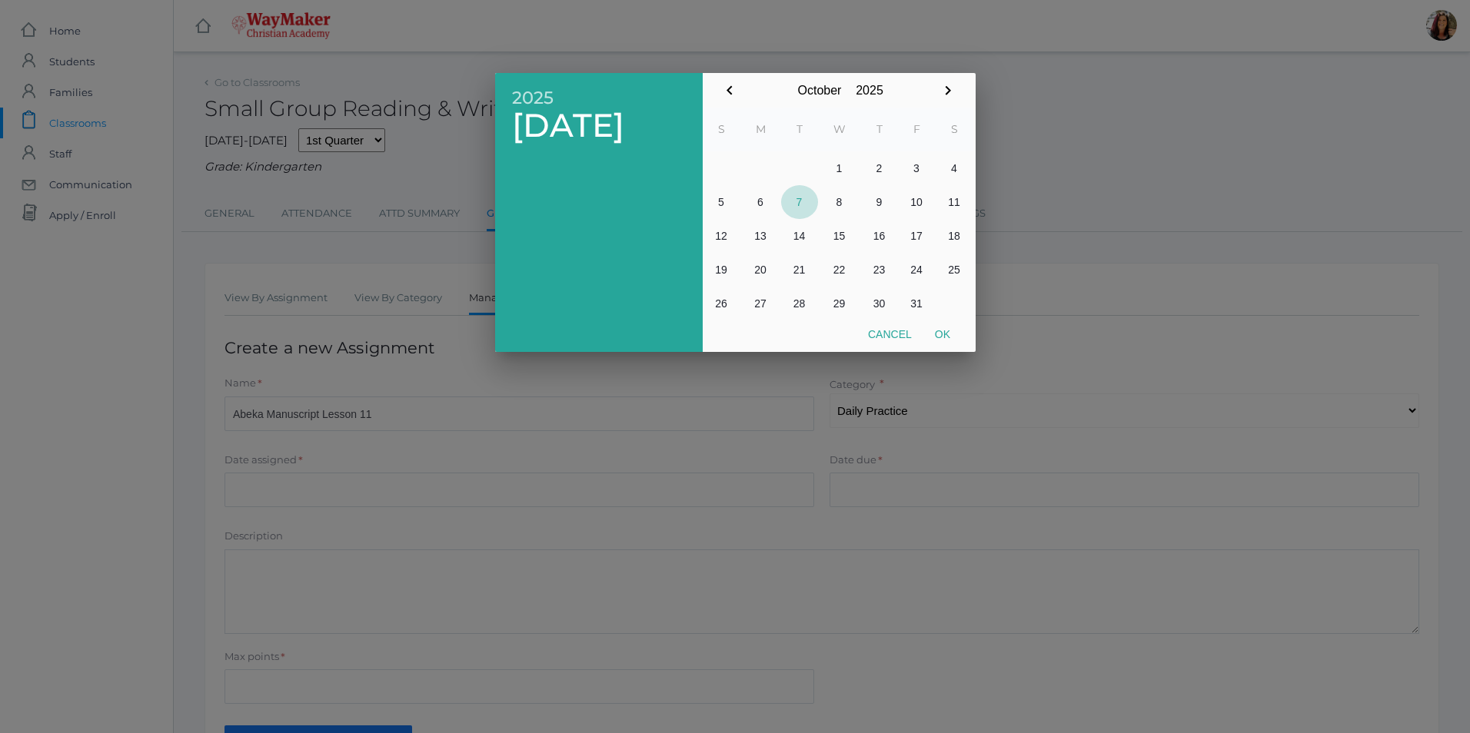
click at [796, 200] on button "7" at bounding box center [799, 202] width 37 height 34
click at [935, 334] on button "Ok" at bounding box center [942, 335] width 38 height 28
type input "[DATE]"
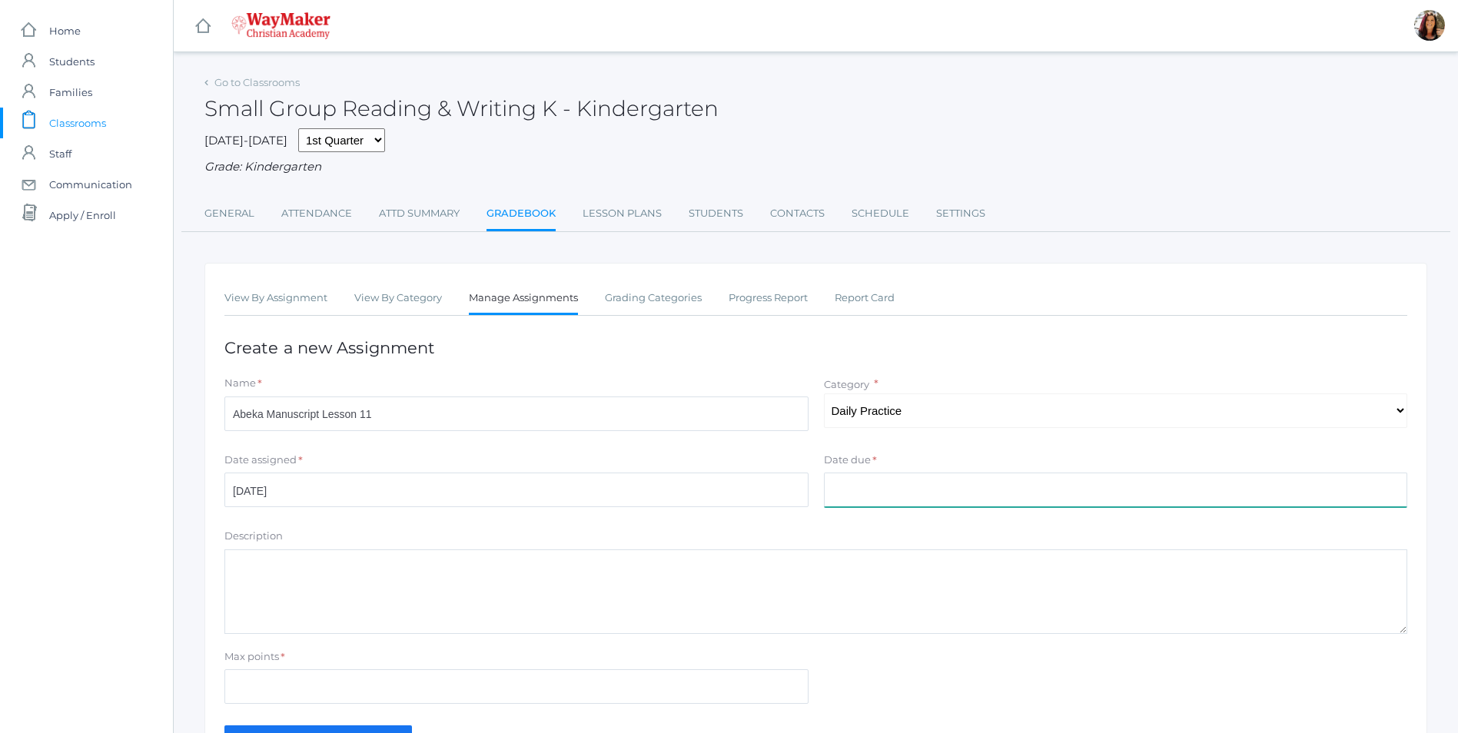
click at [882, 494] on input "Date due" at bounding box center [1116, 490] width 584 height 35
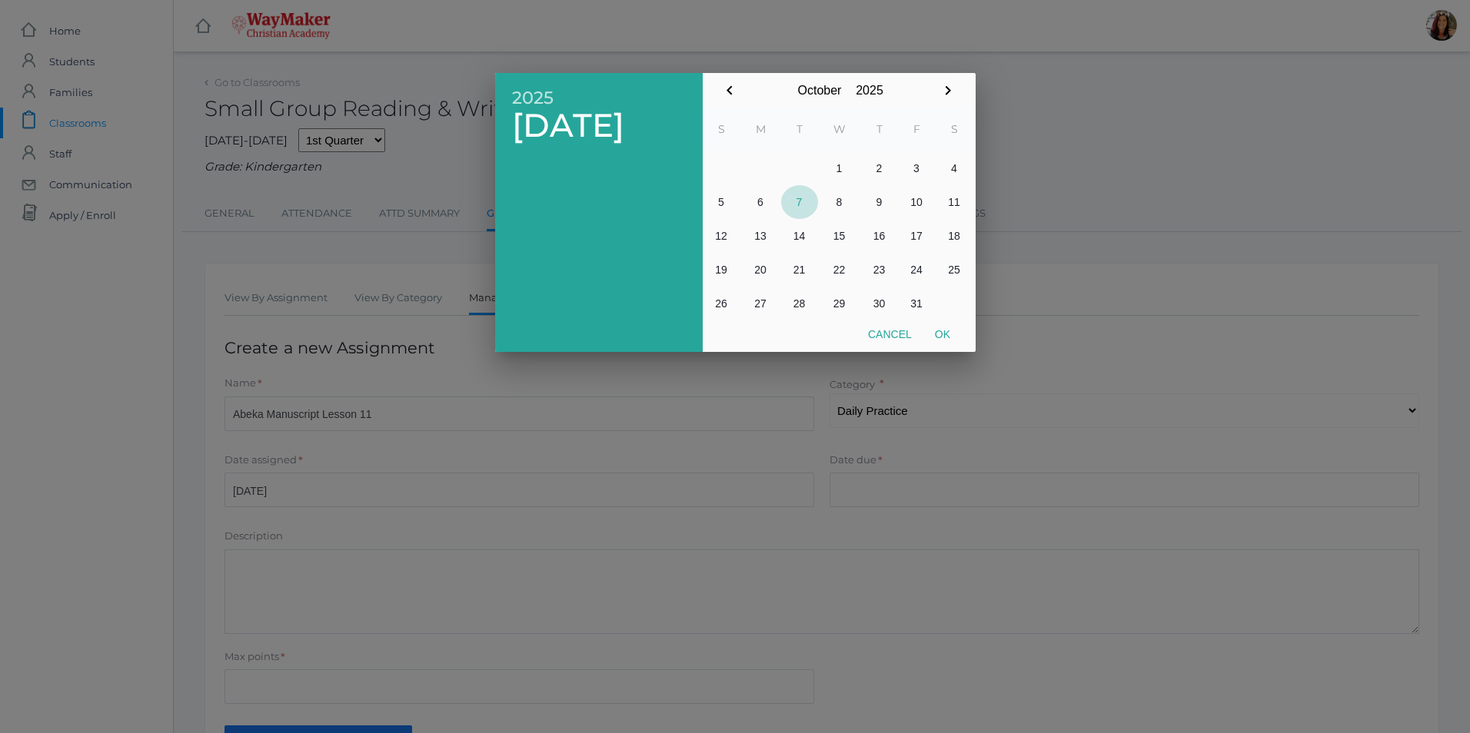
click at [802, 206] on button "7" at bounding box center [799, 202] width 37 height 34
click at [938, 335] on button "Ok" at bounding box center [942, 335] width 38 height 28
type input "2025-10-07"
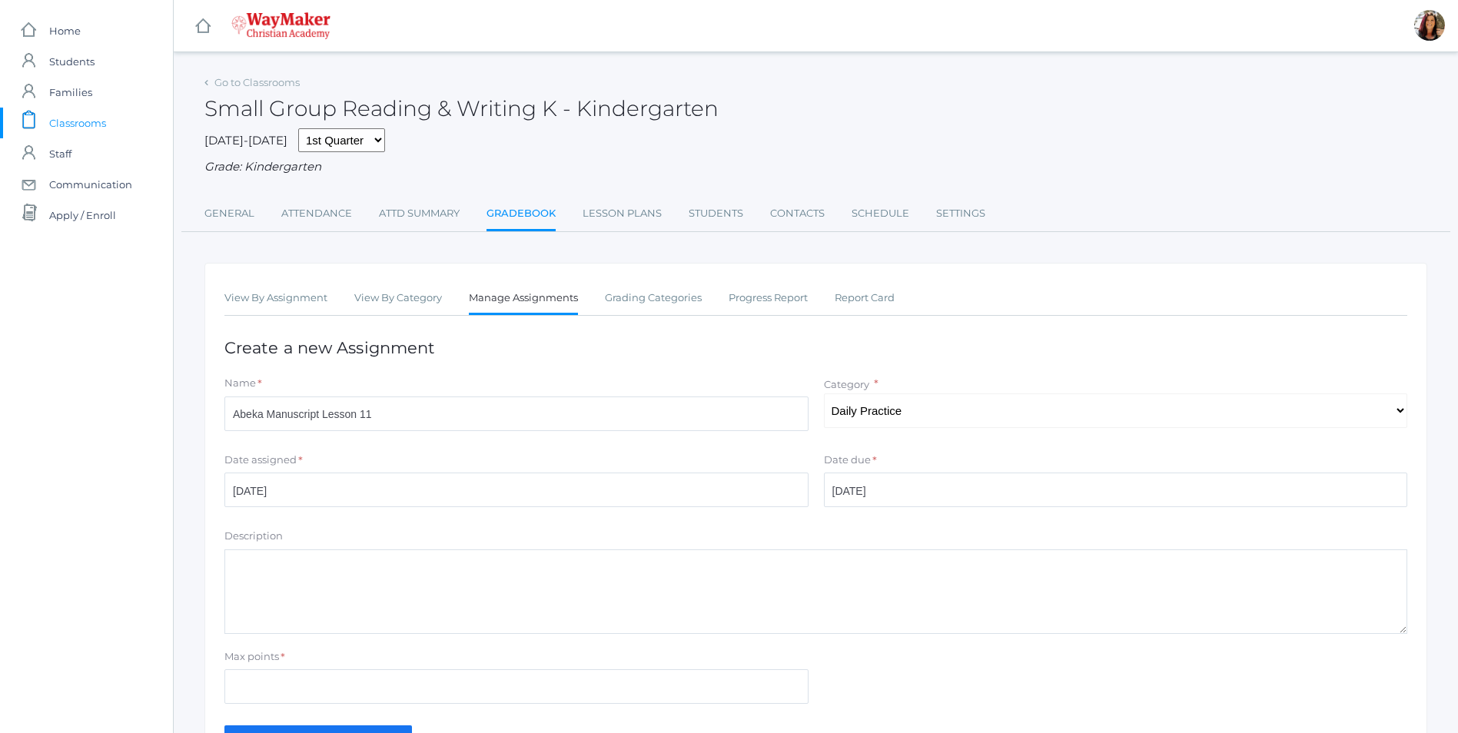
click at [329, 578] on textarea "Description" at bounding box center [815, 592] width 1183 height 85
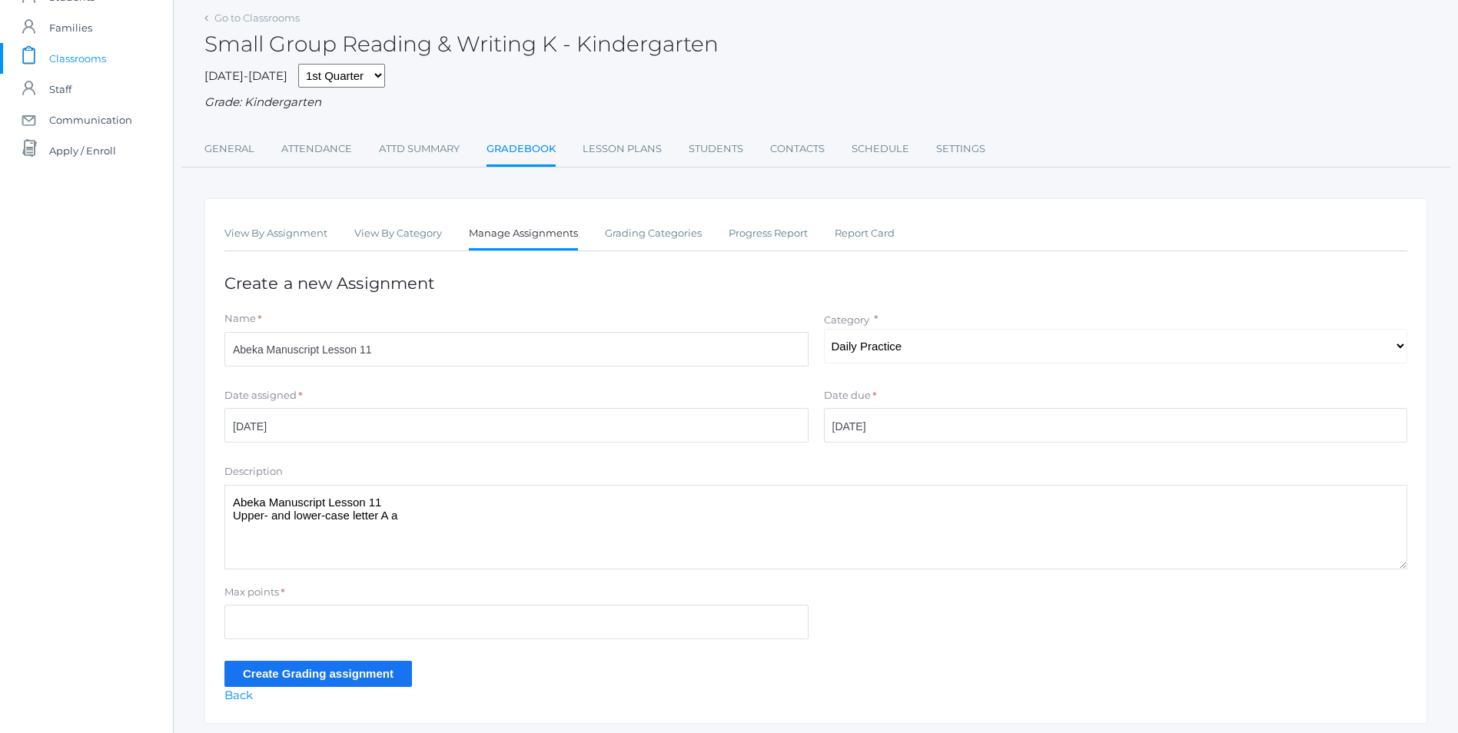
scroll to position [113, 0]
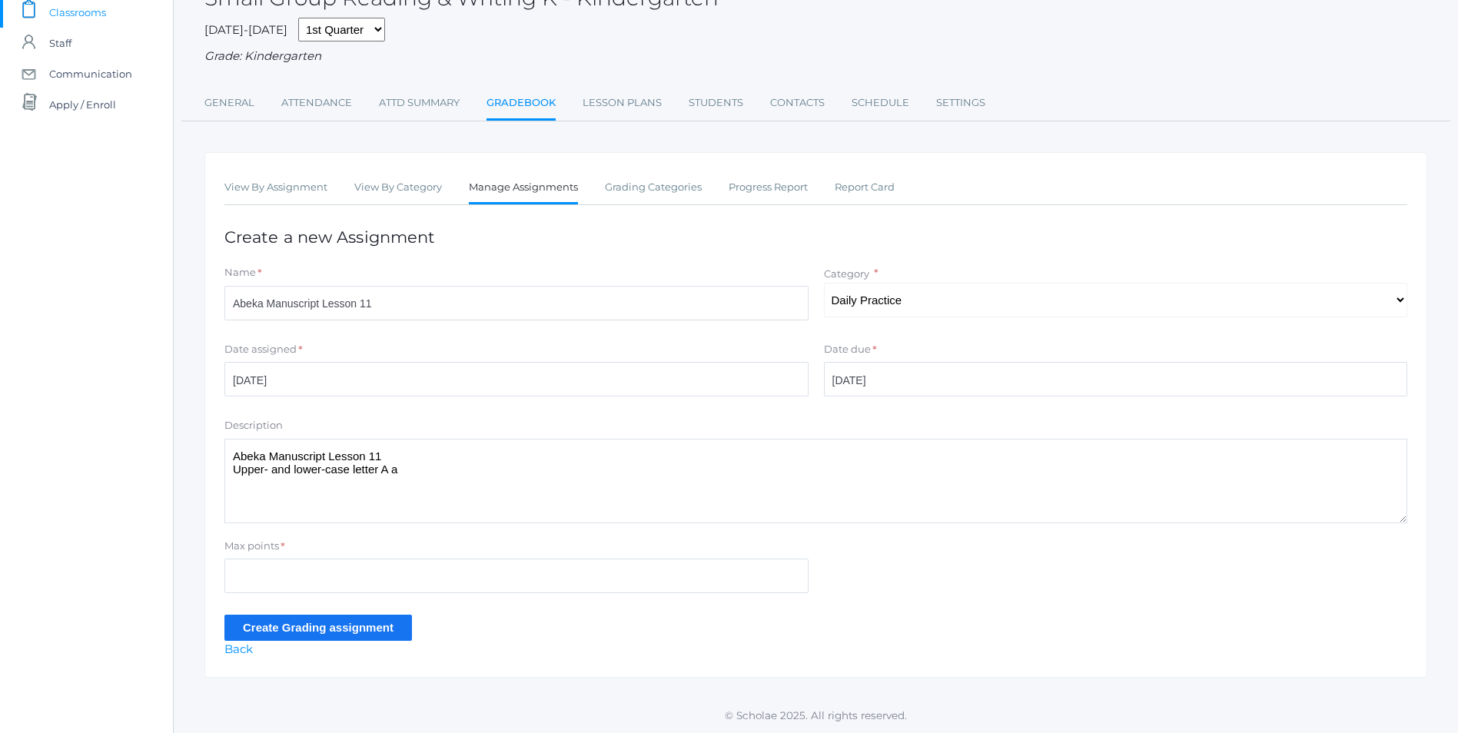
type textarea "Abeka Manuscript Lesson 11 Upper- and lower-case letter A a"
click at [294, 564] on input "Max points" at bounding box center [516, 576] width 584 height 35
type input "10"
click at [292, 626] on input "Create Grading assignment" at bounding box center [318, 627] width 188 height 25
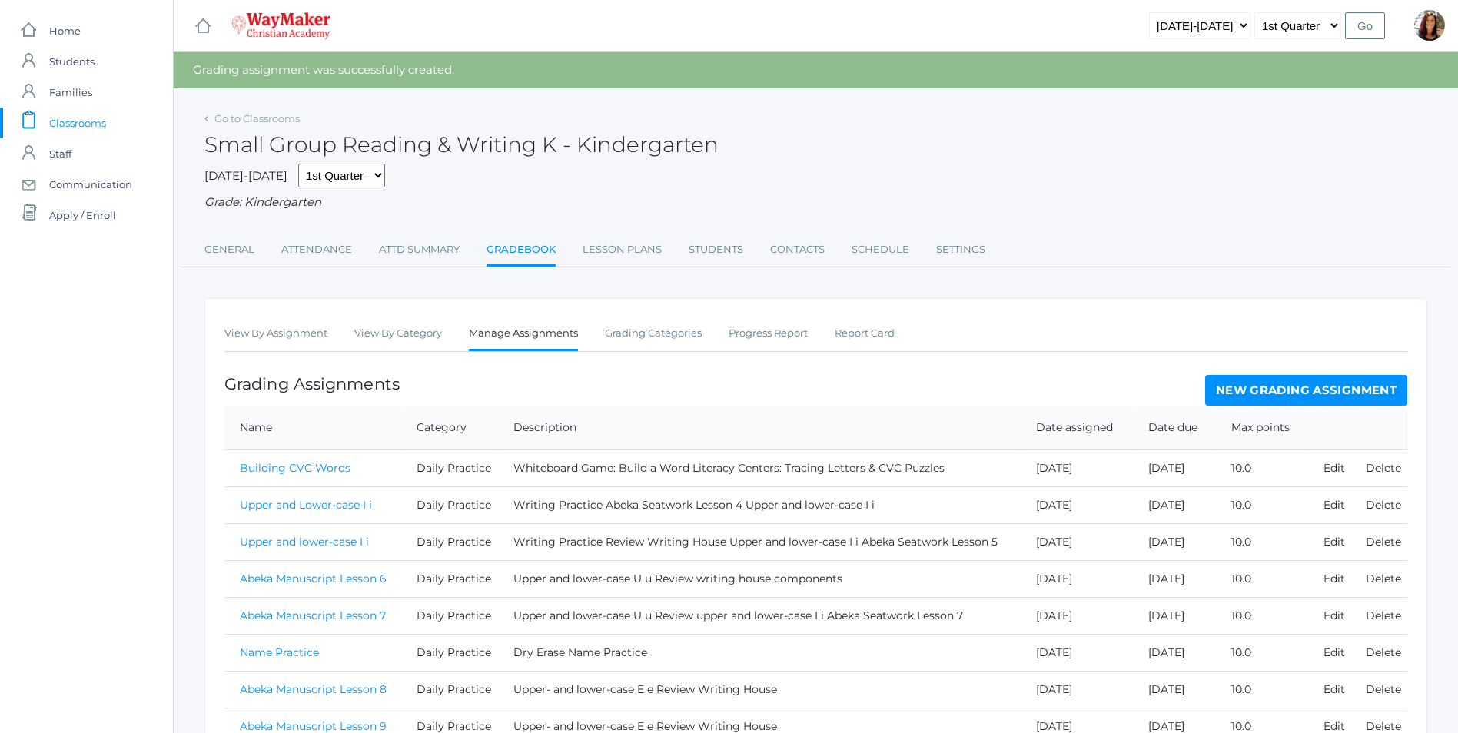
scroll to position [164, 0]
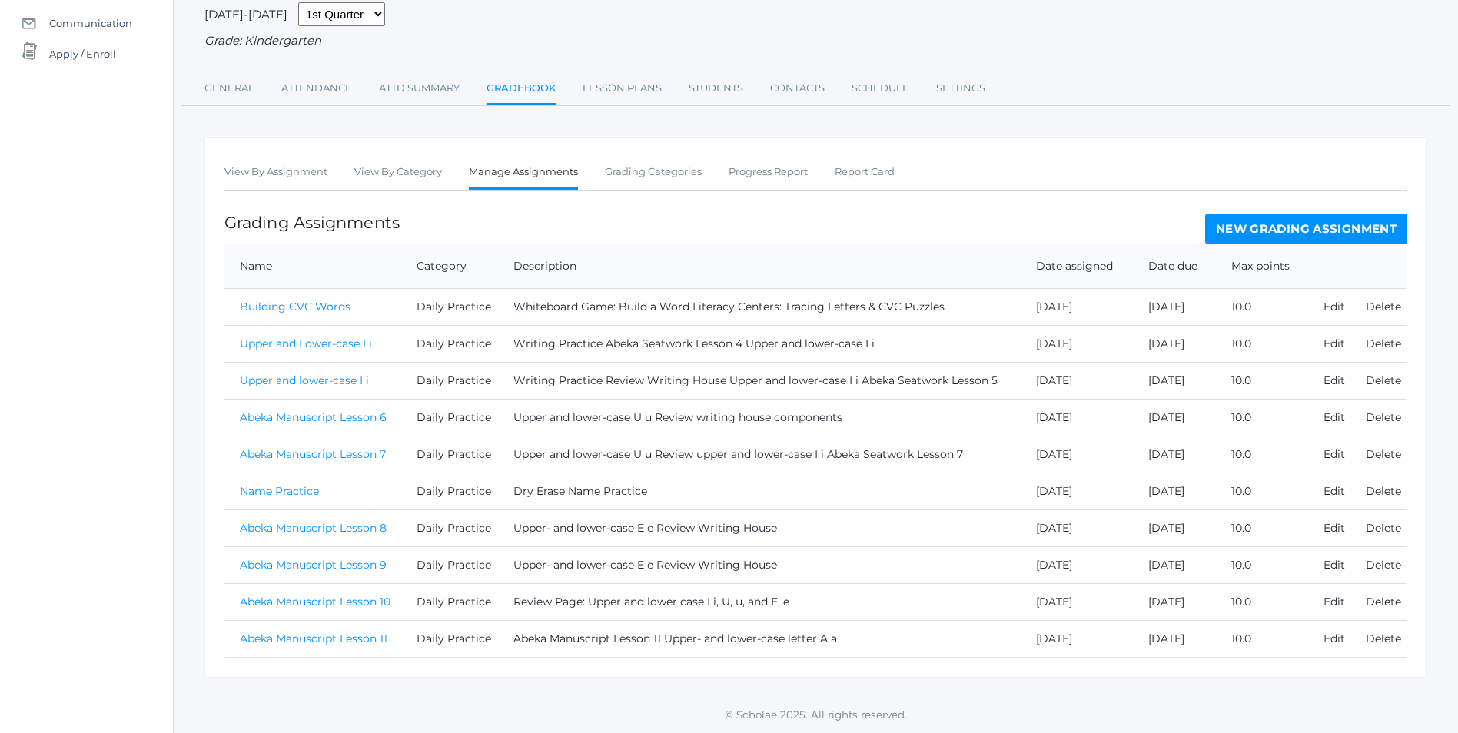
click at [297, 637] on link "Abeka Manuscript Lesson 11" at bounding box center [314, 639] width 148 height 14
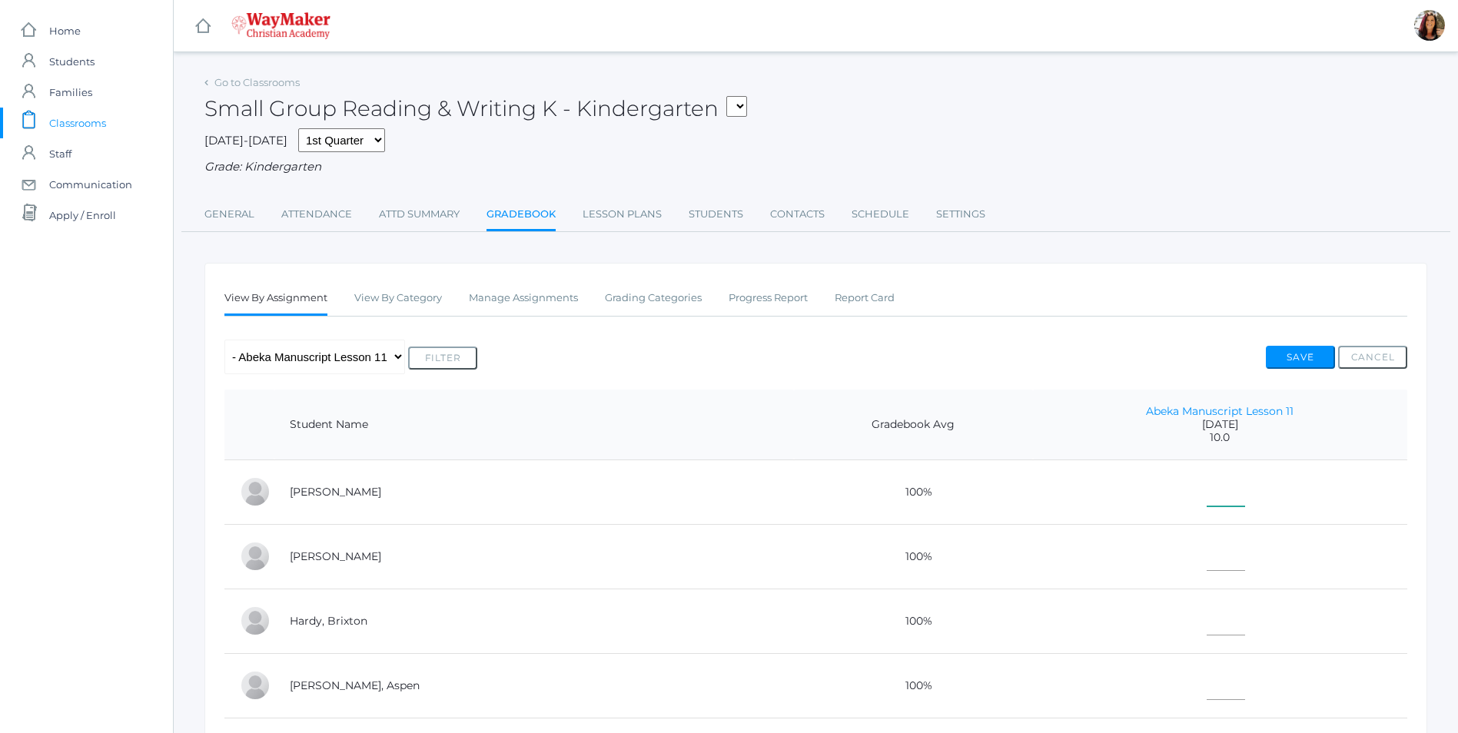
click at [1207, 499] on input"] "text" at bounding box center [1226, 489] width 38 height 35
type input"] "10"
click at [1176, 560] on td at bounding box center [1220, 556] width 374 height 65
click at [1207, 564] on input"] "text" at bounding box center [1226, 554] width 38 height 35
type input"] "10"
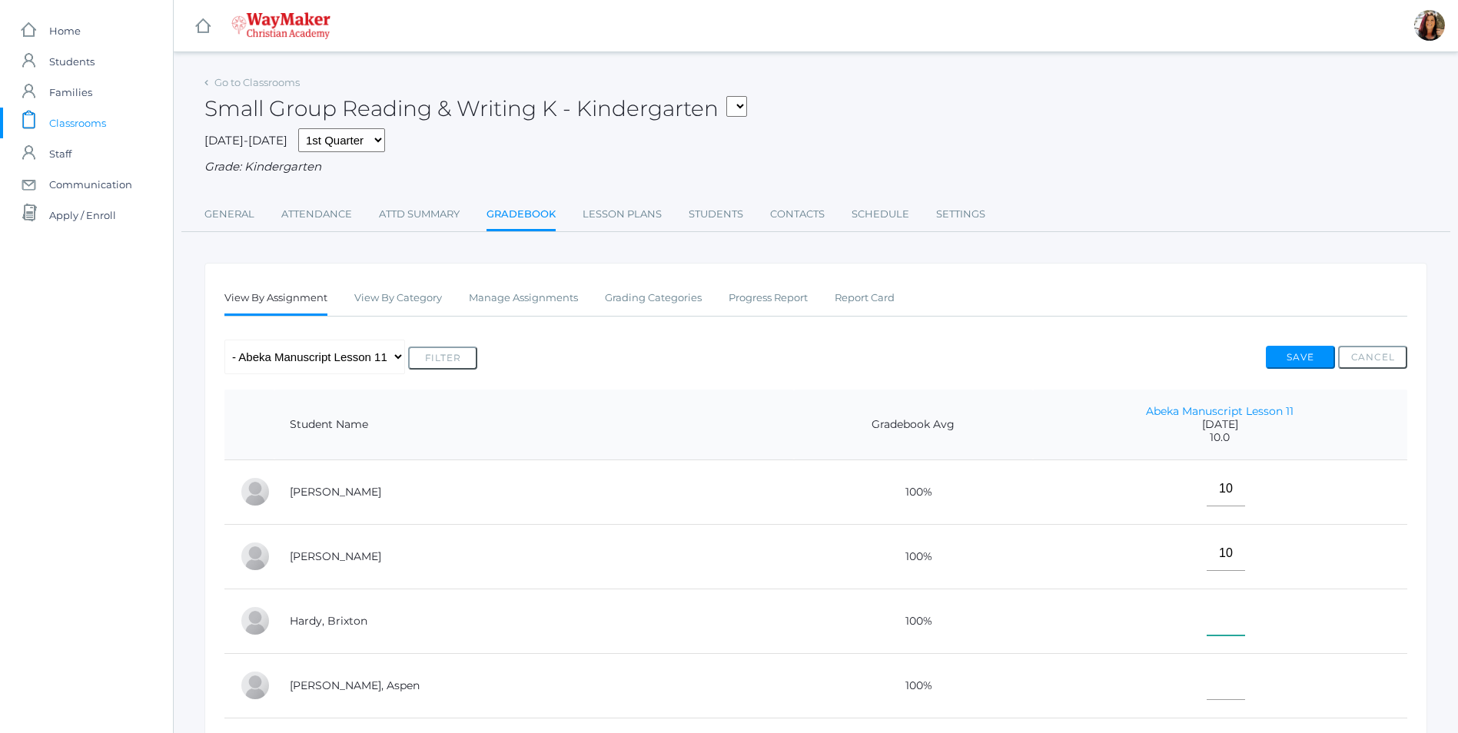
click at [1207, 620] on input"] "text" at bounding box center [1226, 618] width 38 height 35
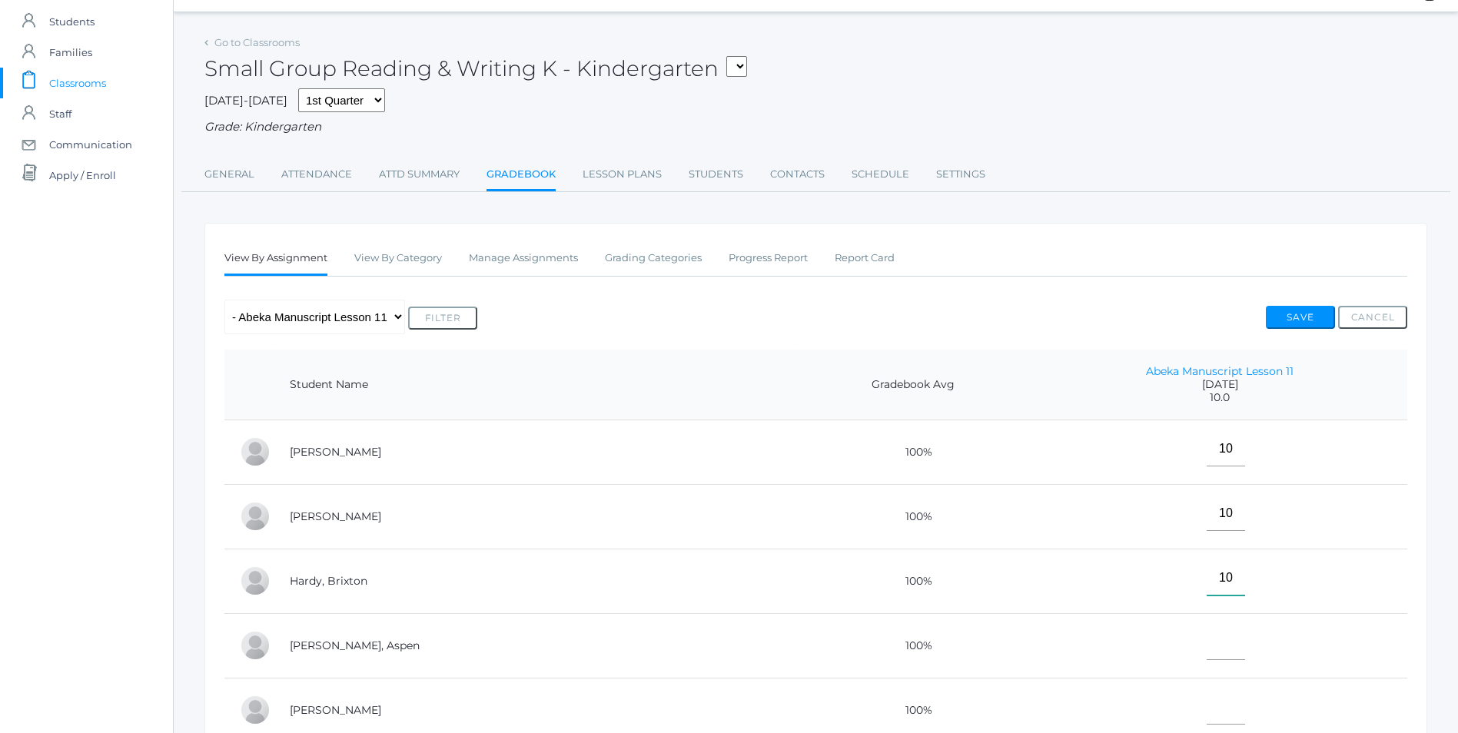
scroll to position [77, 0]
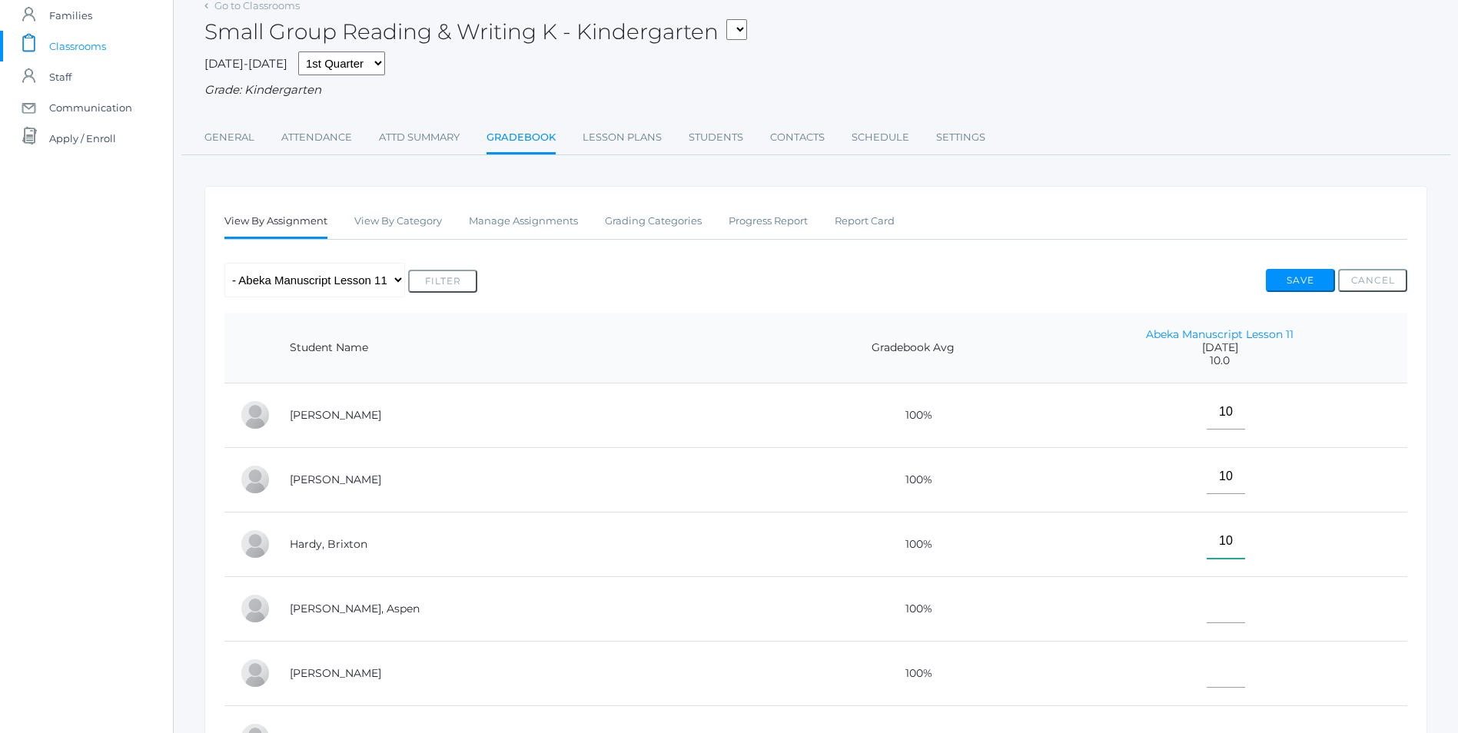
type input"] "10"
click at [1207, 605] on input"] "text" at bounding box center [1226, 606] width 38 height 35
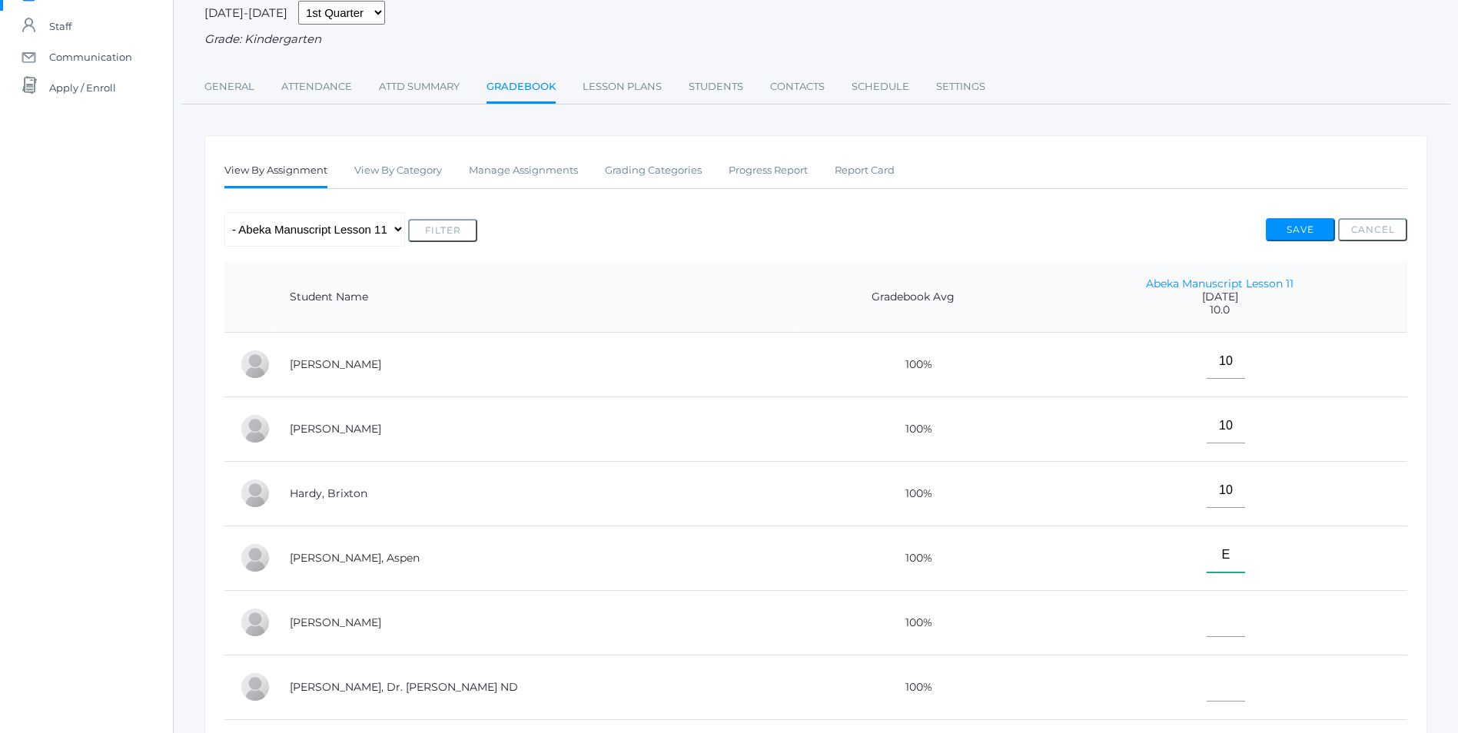
scroll to position [154, 0]
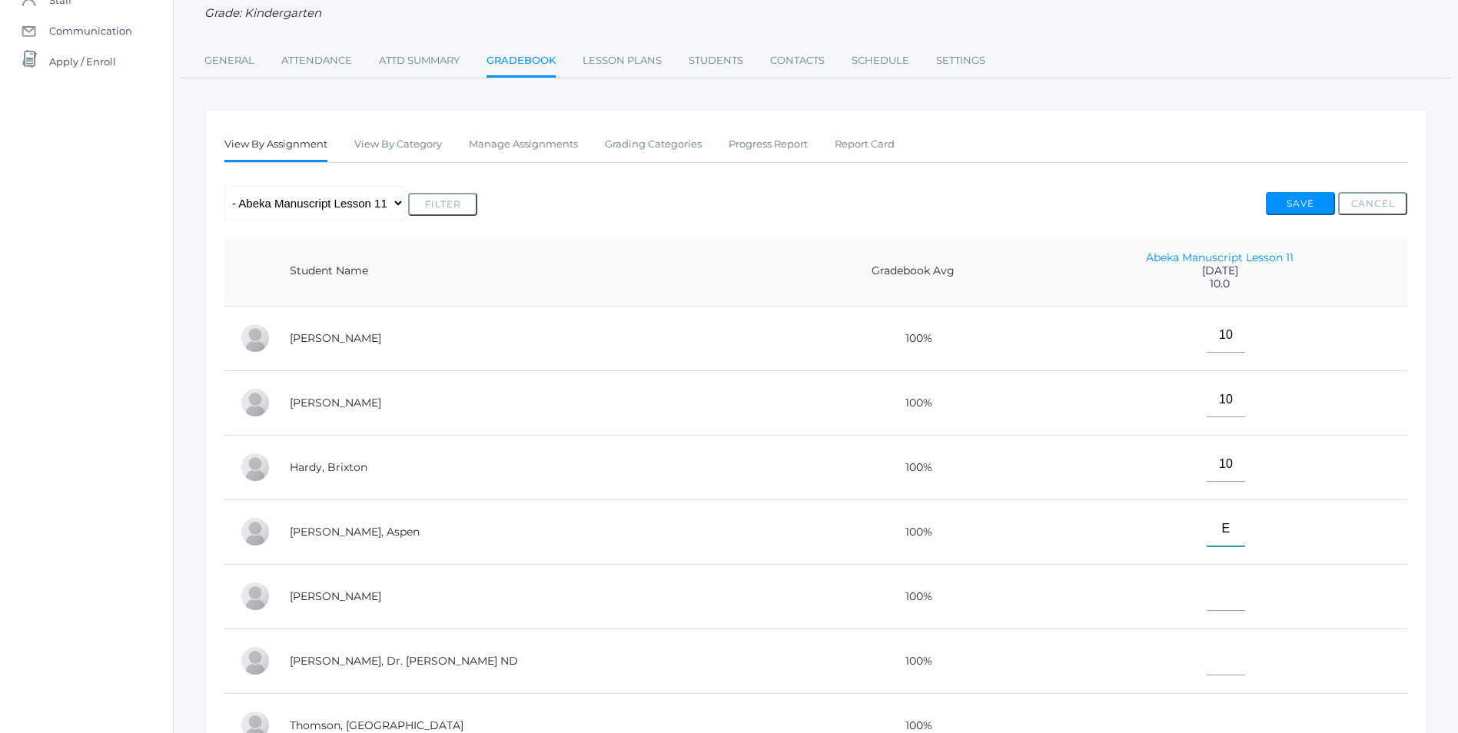
type input"] "E"
click at [1207, 668] on input"] "text" at bounding box center [1226, 658] width 38 height 35
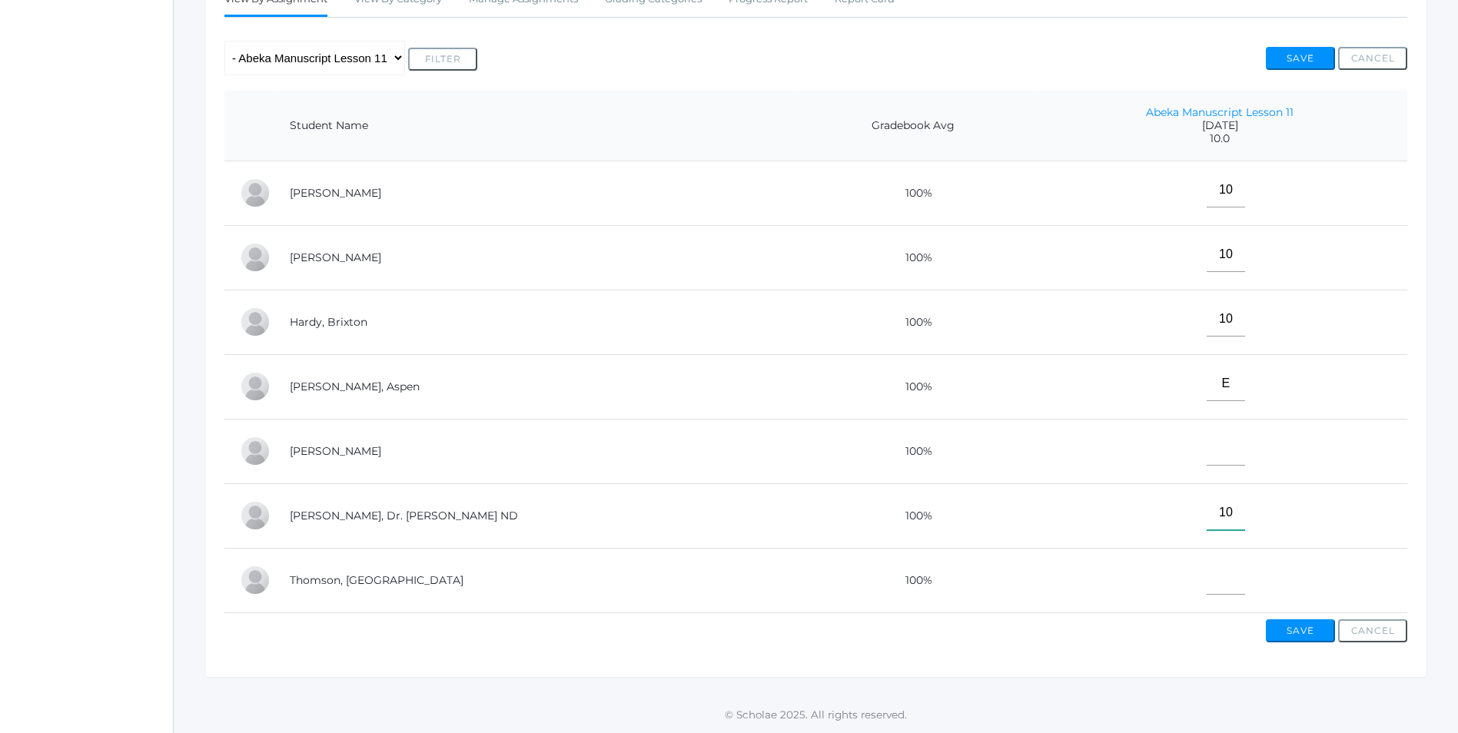
scroll to position [308, 0]
type input"] "10"
click at [1218, 580] on td at bounding box center [1220, 580] width 374 height 65
click at [1207, 580] on input"] "text" at bounding box center [1226, 577] width 38 height 35
type input"] "10"
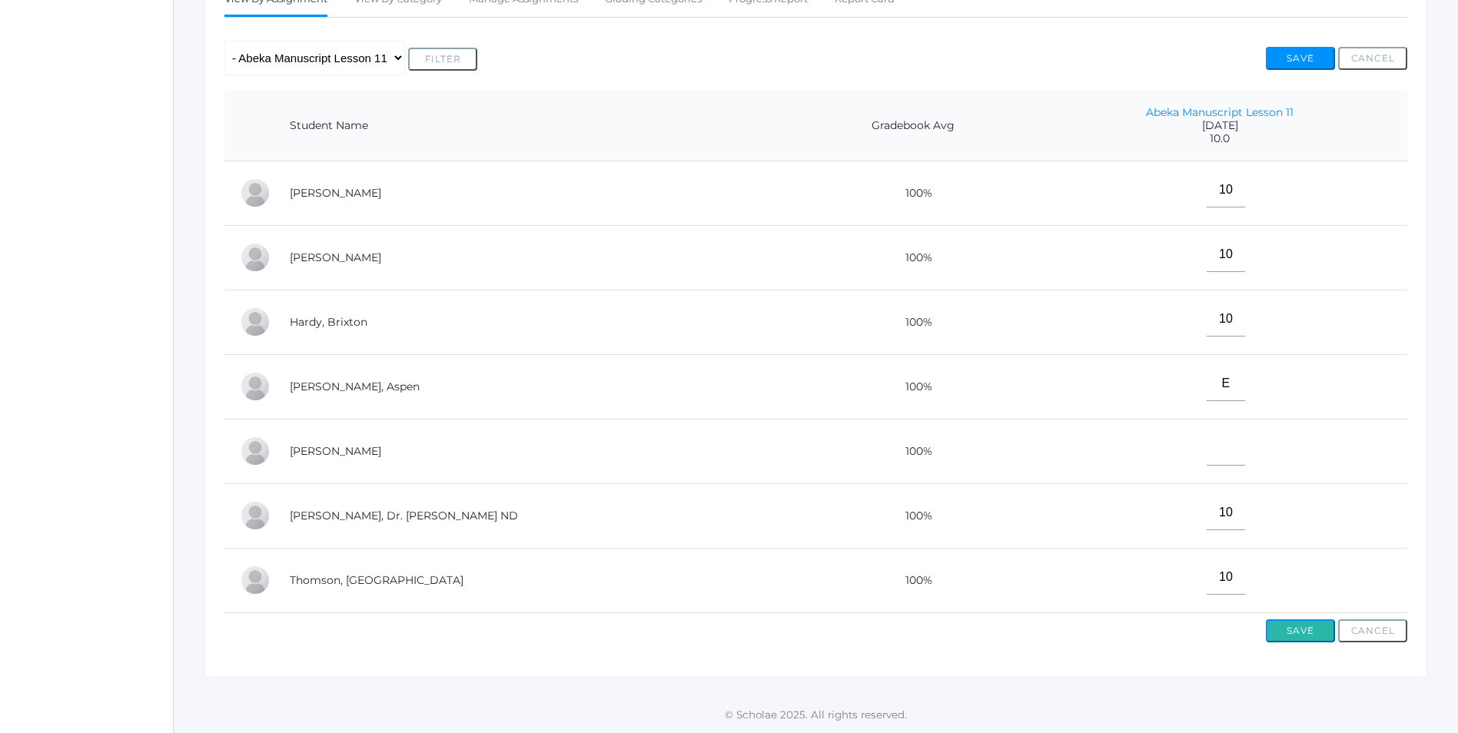
click at [1294, 632] on button "Save" at bounding box center [1300, 631] width 69 height 23
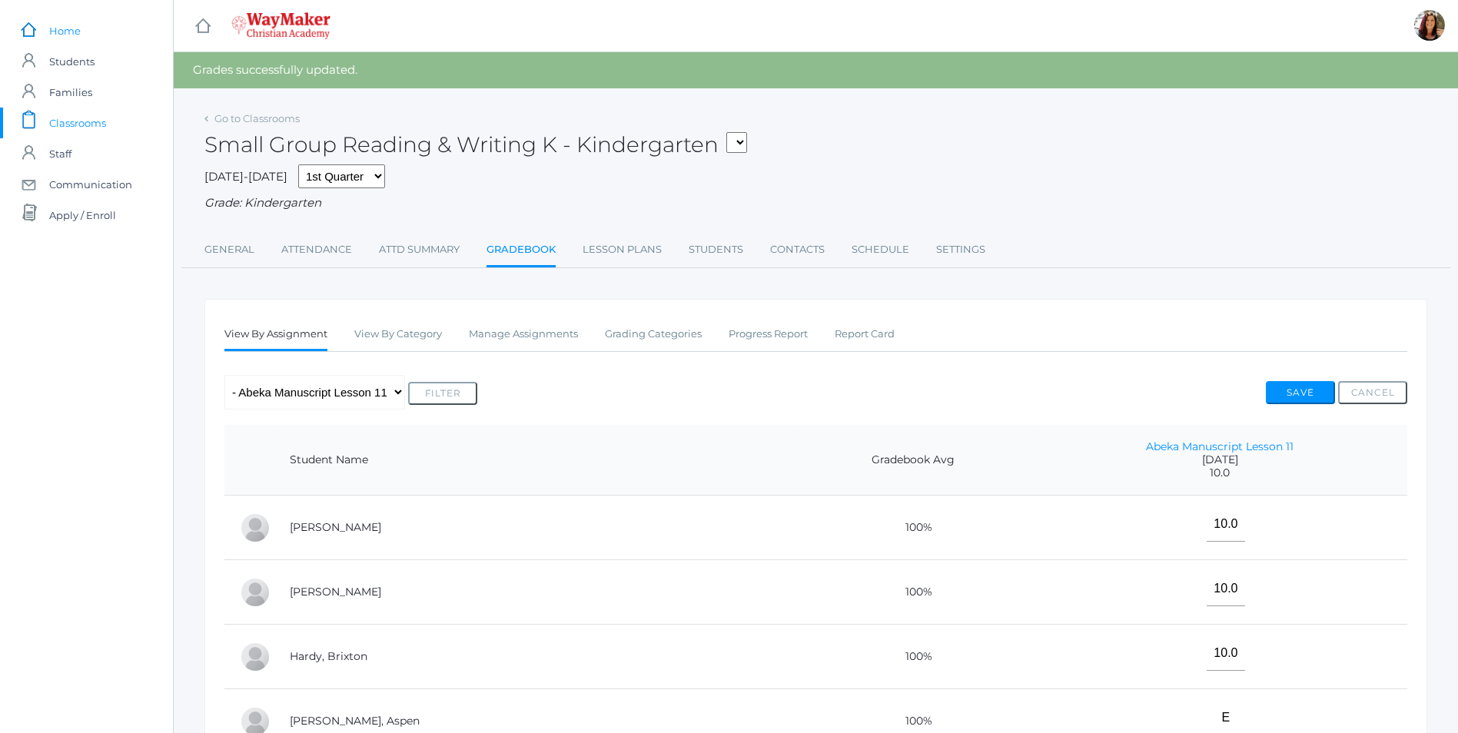
click at [69, 32] on span "Home" at bounding box center [65, 30] width 32 height 31
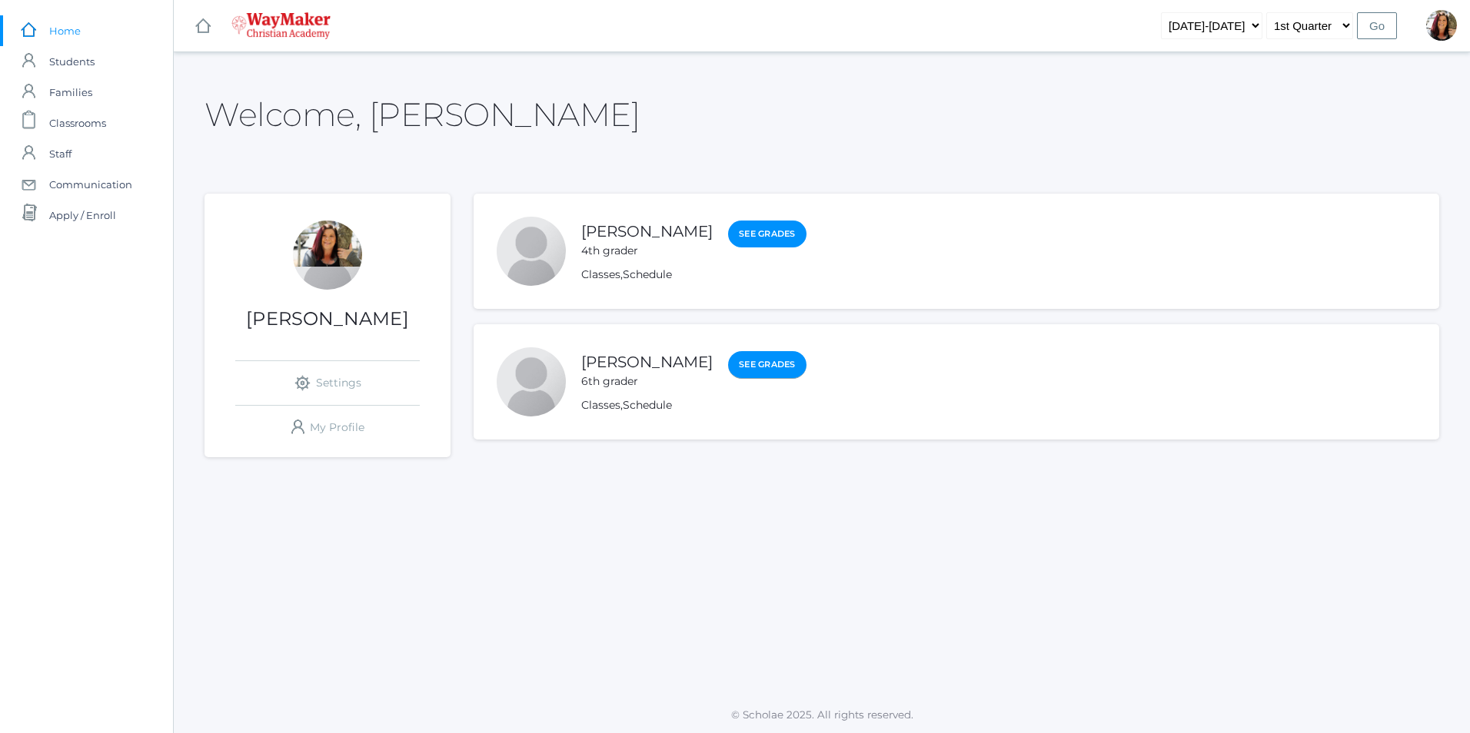
click at [728, 367] on link "See Grades" at bounding box center [767, 365] width 78 height 28
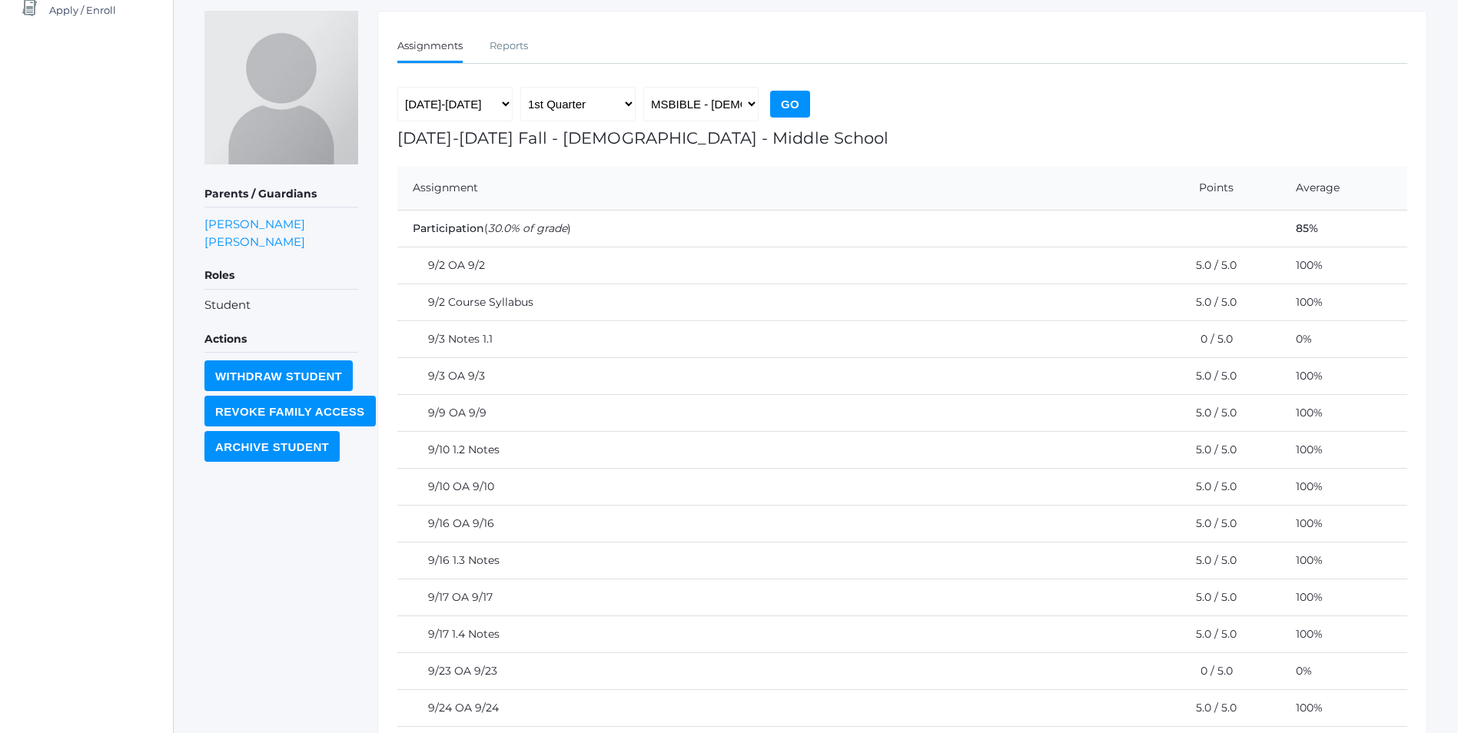
scroll to position [71, 0]
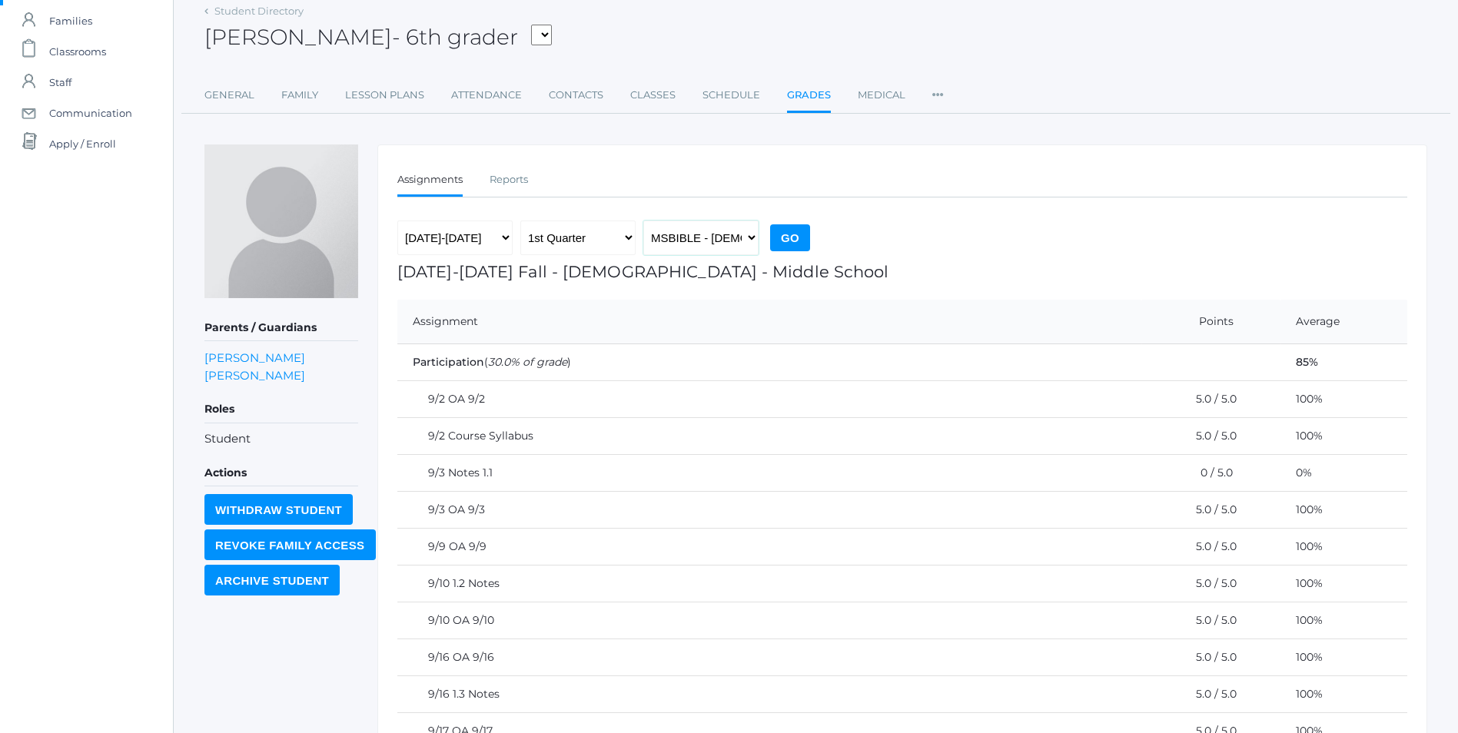
click at [751, 238] on select "MSBIBLE - [DEMOGRAPHIC_DATA] Middle School THEATER - Drama Middle School SPACE …" at bounding box center [700, 238] width 115 height 35
select select "2529"
click at [643, 221] on select "MSBIBLE - [DEMOGRAPHIC_DATA] Middle School THEATER - Drama Middle School SPACE …" at bounding box center [700, 238] width 115 height 35
click at [805, 233] on input "Go" at bounding box center [790, 237] width 40 height 27
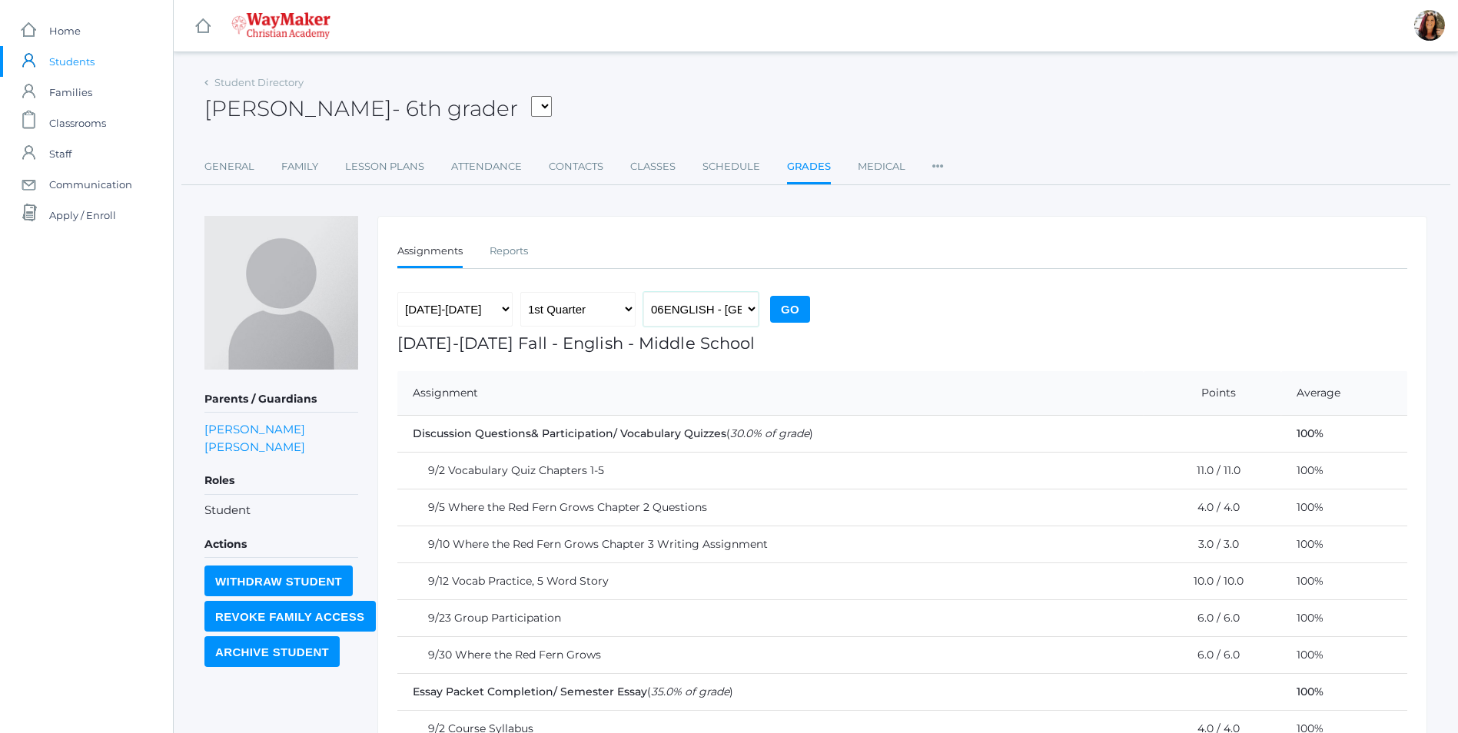
click at [753, 309] on select "MSBIBLE - [DEMOGRAPHIC_DATA] Middle School THEATER - Drama Middle School SPACE …" at bounding box center [700, 309] width 115 height 35
select select "2518"
click at [643, 292] on select "MSBIBLE - [DEMOGRAPHIC_DATA] Middle School THEATER - Drama Middle School SPACE …" at bounding box center [700, 309] width 115 height 35
click at [787, 307] on input "Go" at bounding box center [790, 309] width 40 height 27
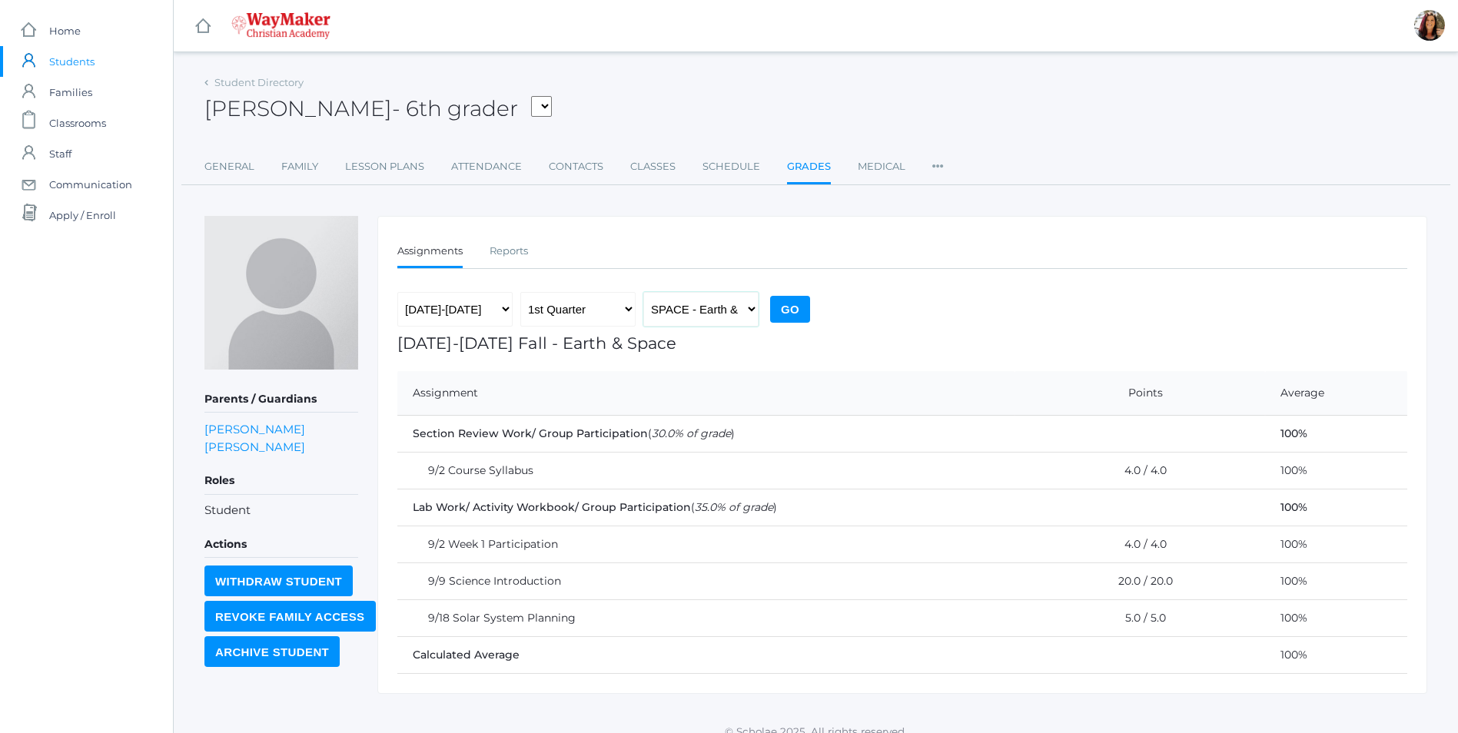
click at [753, 310] on select "MSBIBLE - [DEMOGRAPHIC_DATA] Middle School THEATER - Drama Middle School SPACE …" at bounding box center [700, 309] width 115 height 35
select select "2514"
click at [643, 292] on select "MSBIBLE - [DEMOGRAPHIC_DATA] Middle School THEATER - Drama Middle School SPACE …" at bounding box center [700, 309] width 115 height 35
click at [783, 314] on input "Go" at bounding box center [790, 309] width 40 height 27
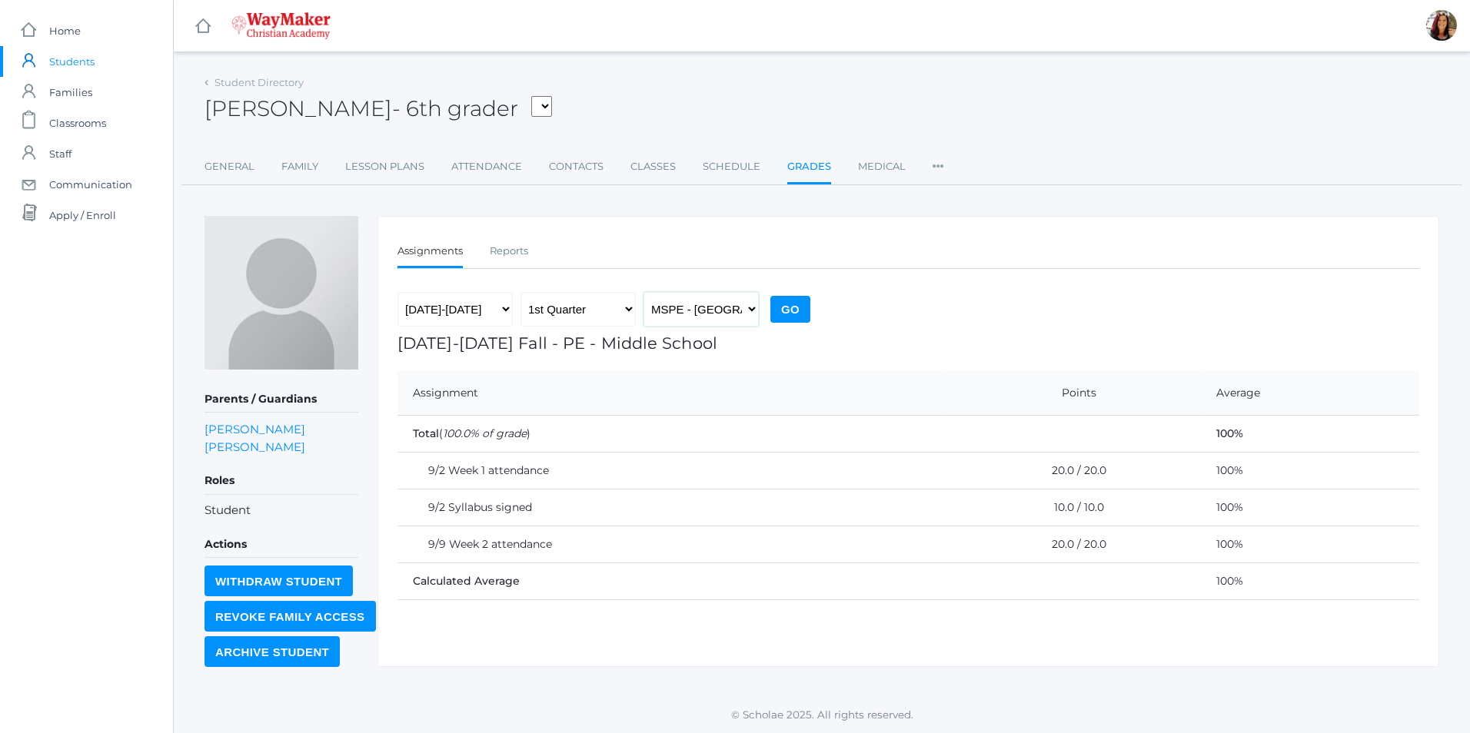
click at [756, 313] on select "MSBIBLE - [DEMOGRAPHIC_DATA] Middle School THEATER - Drama Middle School SPACE …" at bounding box center [700, 309] width 115 height 35
select select "2518"
click at [643, 292] on select "MSBIBLE - [DEMOGRAPHIC_DATA] Middle School THEATER - Drama Middle School SPACE …" at bounding box center [700, 309] width 115 height 35
click at [787, 308] on input "Go" at bounding box center [790, 309] width 40 height 27
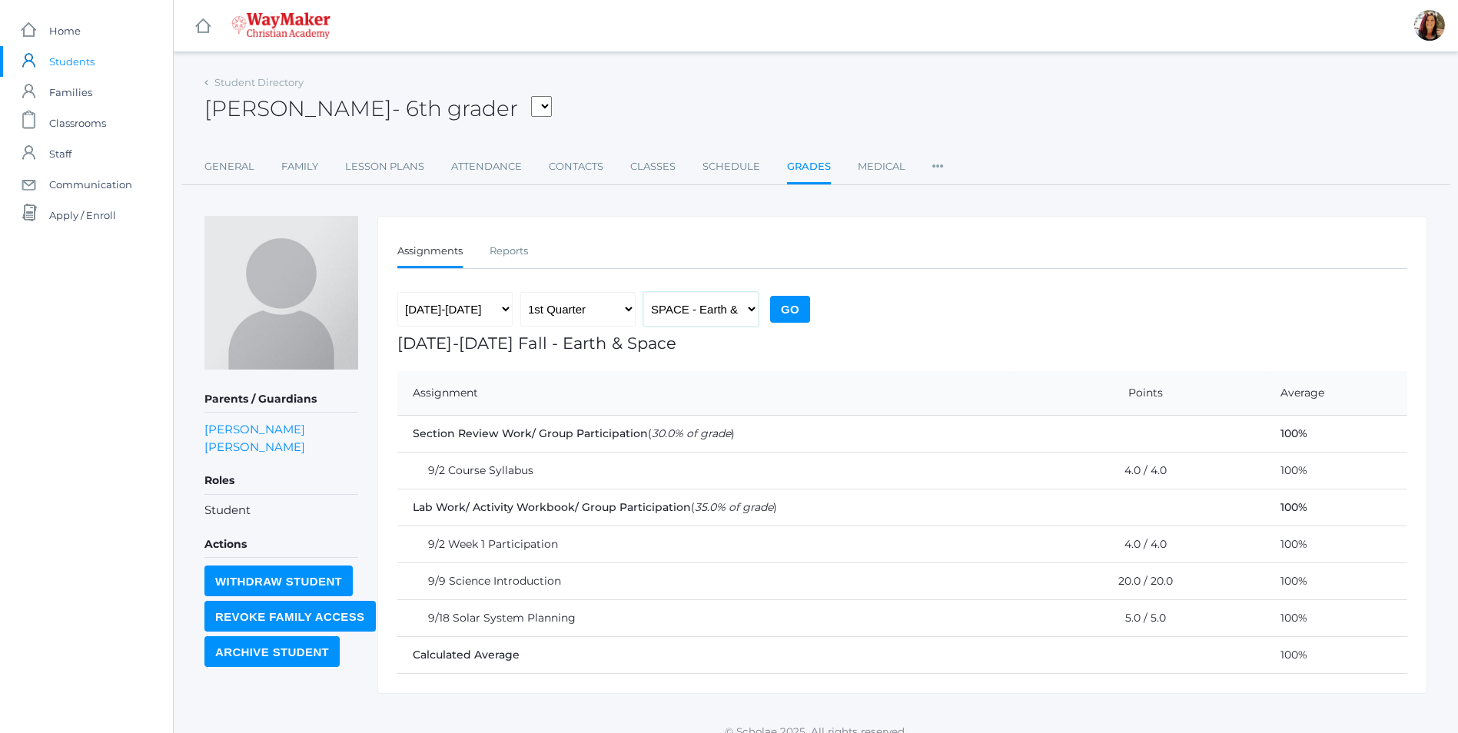
click at [749, 317] on select "MSBIBLE - [DEMOGRAPHIC_DATA] Middle School THEATER - Drama Middle School SPACE …" at bounding box center [700, 309] width 115 height 35
select select "2526"
click at [643, 292] on select "MSBIBLE - [DEMOGRAPHIC_DATA] Middle School THEATER - Drama Middle School SPACE …" at bounding box center [700, 309] width 115 height 35
click at [789, 304] on input "Go" at bounding box center [790, 309] width 40 height 27
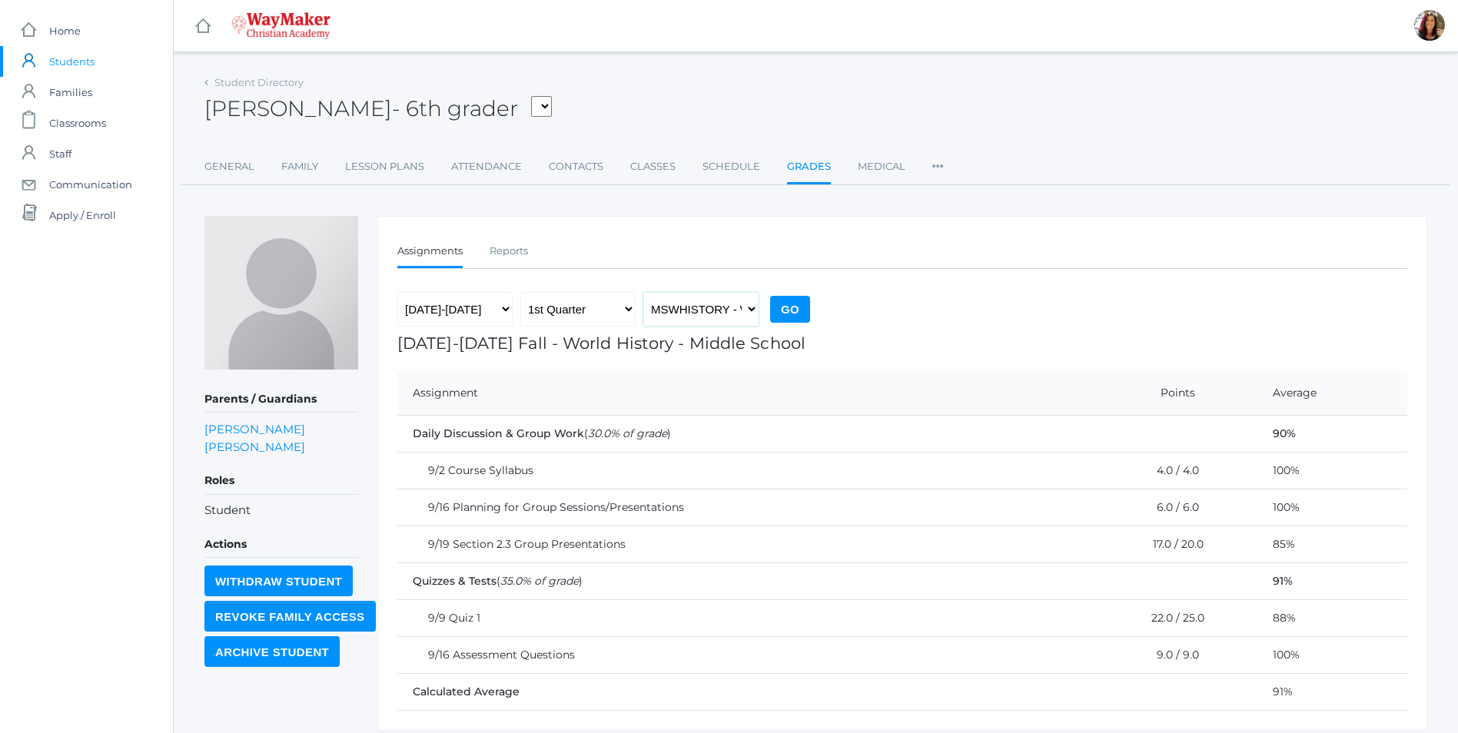
click at [751, 321] on select "MSBIBLE - [DEMOGRAPHIC_DATA] Middle School THEATER - Drama Middle School SPACE …" at bounding box center [700, 309] width 115 height 35
select select "2522"
click at [643, 292] on select "MSBIBLE - Bible Middle School THEATER - Drama Middle School SPACE - Earth & Spa…" at bounding box center [700, 309] width 115 height 35
click at [797, 307] on input "Go" at bounding box center [790, 309] width 40 height 27
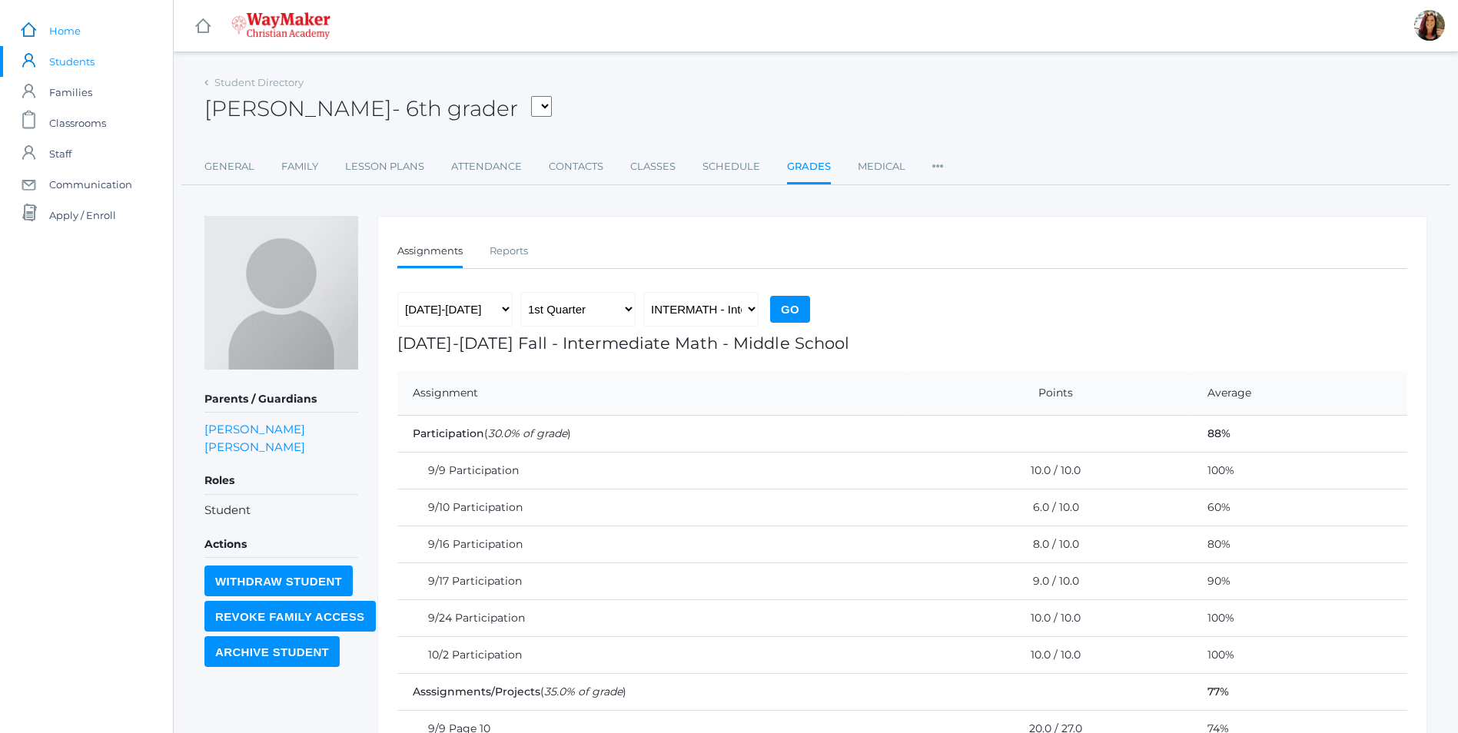
click at [68, 28] on span "Home" at bounding box center [65, 30] width 32 height 31
